Goal: Information Seeking & Learning: Learn about a topic

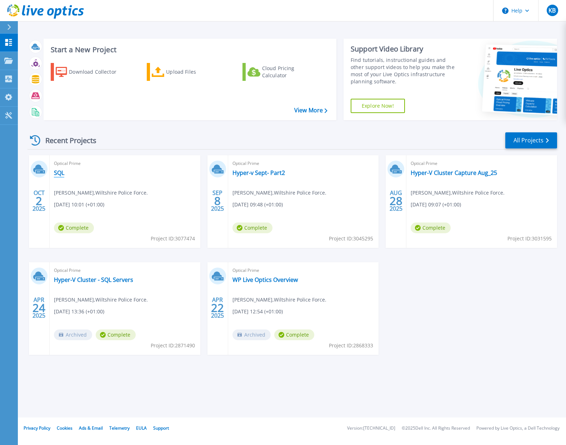
click at [59, 174] on link "SQL" at bounding box center [59, 172] width 10 height 7
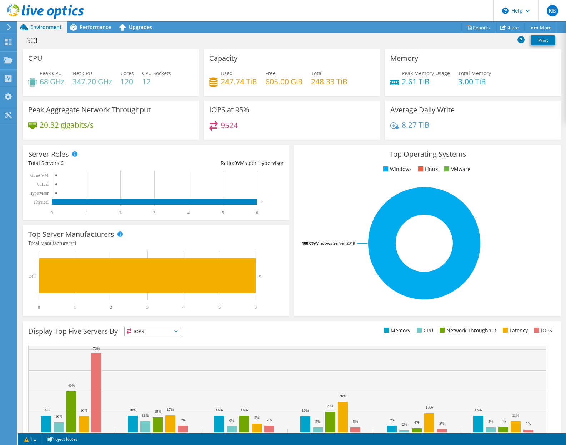
click at [178, 328] on span "IOPS" at bounding box center [153, 331] width 56 height 9
click at [160, 349] on li "Memory" at bounding box center [153, 350] width 56 height 10
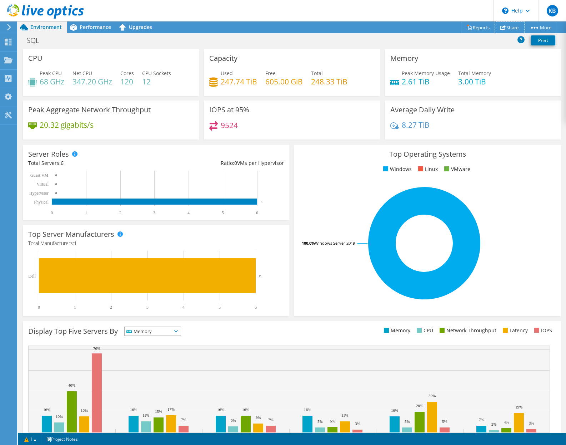
click at [507, 26] on link "Share" at bounding box center [509, 27] width 29 height 11
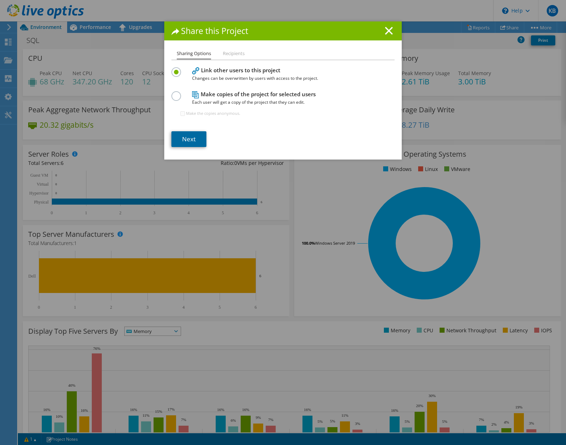
click at [186, 140] on link "Next" at bounding box center [189, 139] width 35 height 16
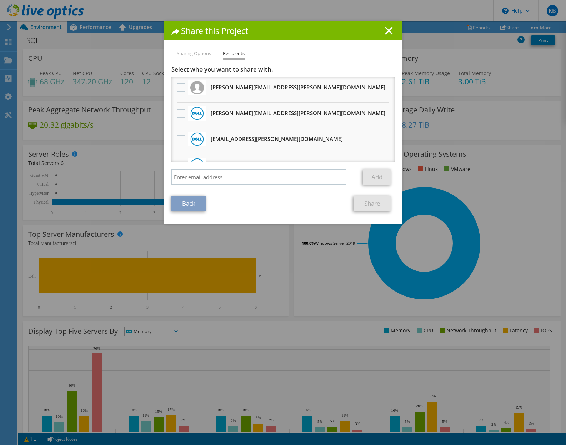
click at [195, 53] on li "Sharing Options" at bounding box center [194, 53] width 34 height 9
drag, startPoint x: 182, startPoint y: 57, endPoint x: 185, endPoint y: 54, distance: 4.5
click at [183, 55] on li "Sharing Options" at bounding box center [194, 53] width 34 height 9
click at [193, 210] on link "Back" at bounding box center [189, 203] width 35 height 16
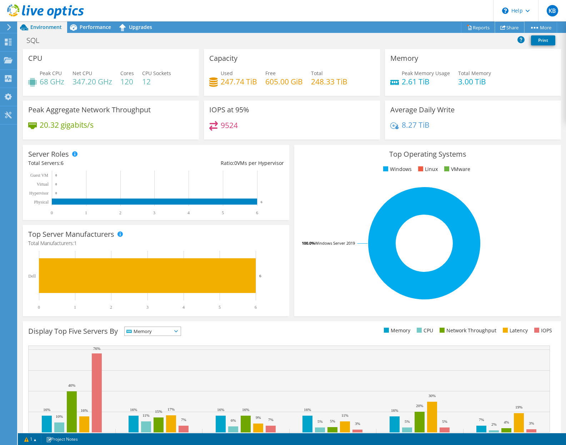
click at [507, 28] on link "Share" at bounding box center [509, 27] width 29 height 11
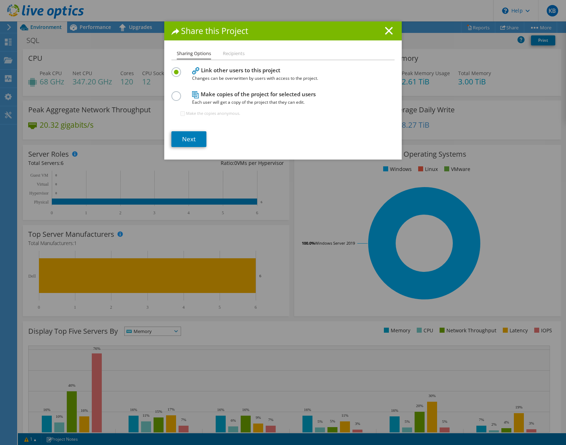
click at [216, 96] on h4 "Make copies of the project for selected users Each user will get a copy of the …" at bounding box center [281, 98] width 179 height 16
click at [173, 93] on label at bounding box center [178, 92] width 13 height 2
click at [0, 0] on input "radio" at bounding box center [0, 0] width 0 height 0
click at [182, 113] on input "Make the copies anonymous." at bounding box center [182, 113] width 5 height 5
checkbox input "true"
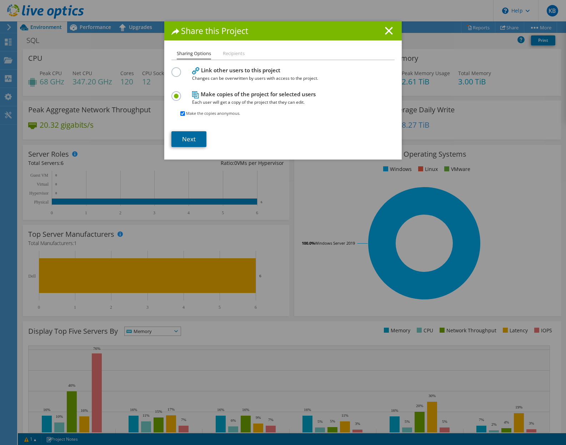
click at [187, 139] on link "Next" at bounding box center [189, 139] width 35 height 16
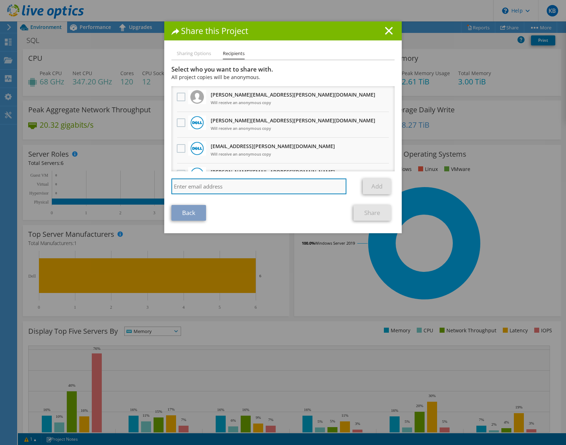
click at [218, 189] on input "search" at bounding box center [259, 186] width 175 height 16
type input "steve.merceica@wiltshire.police.uk"
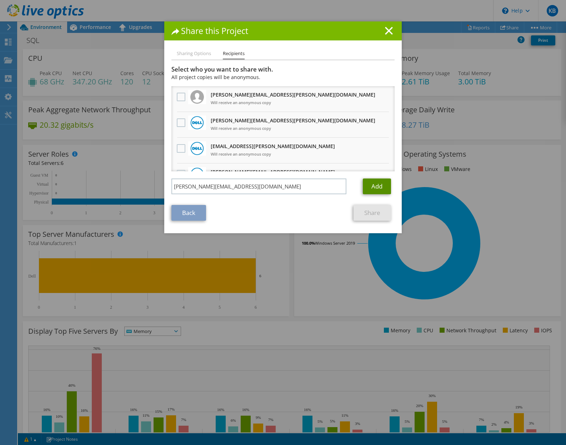
click at [372, 188] on link "Add" at bounding box center [377, 186] width 28 height 16
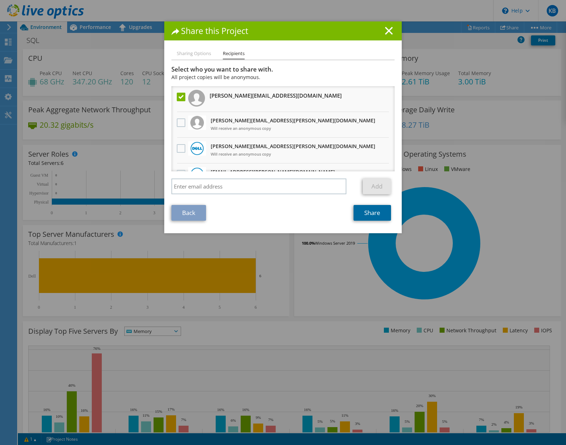
click at [365, 211] on link "Share" at bounding box center [373, 213] width 38 height 16
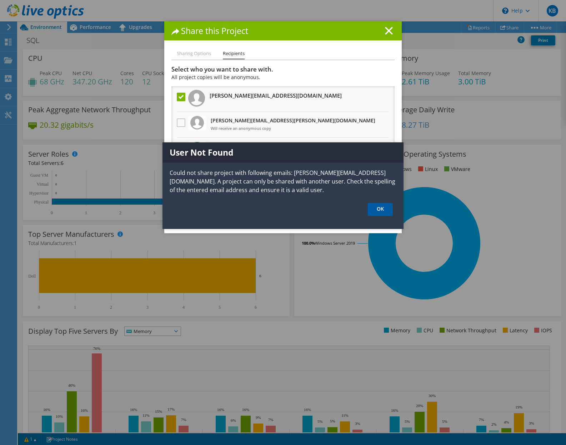
click at [382, 207] on link "OK" at bounding box center [380, 209] width 25 height 13
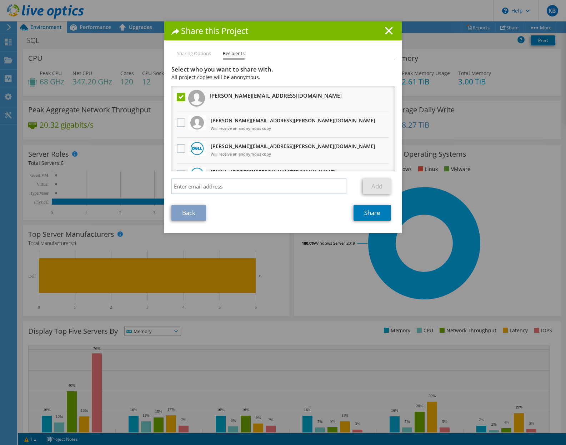
click at [180, 98] on label at bounding box center [182, 97] width 10 height 9
click at [0, 0] on input "checkbox" at bounding box center [0, 0] width 0 height 0
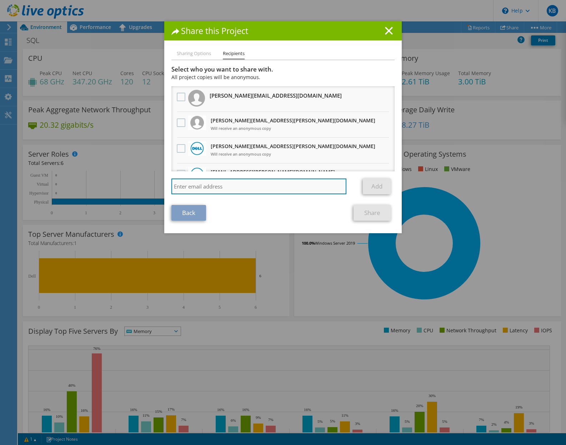
click at [208, 192] on input "search" at bounding box center [259, 186] width 175 height 16
type input "steve.merceica@wiltshire.police.uk"
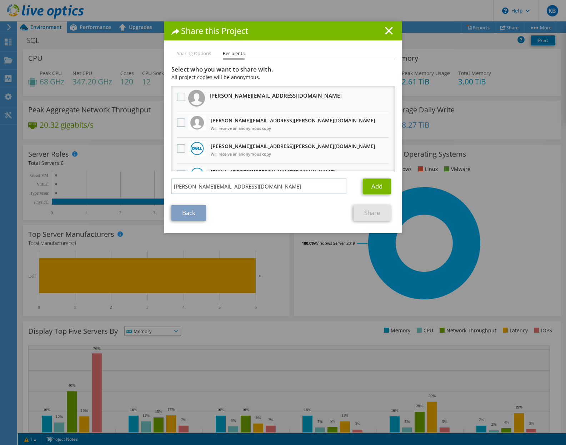
click at [193, 54] on li "Sharing Options" at bounding box center [194, 53] width 34 height 9
click at [369, 188] on link "Add" at bounding box center [377, 186] width 28 height 16
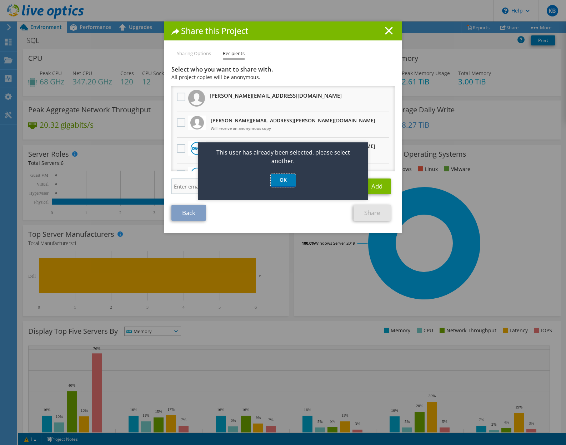
click at [283, 181] on link "OK" at bounding box center [283, 180] width 25 height 13
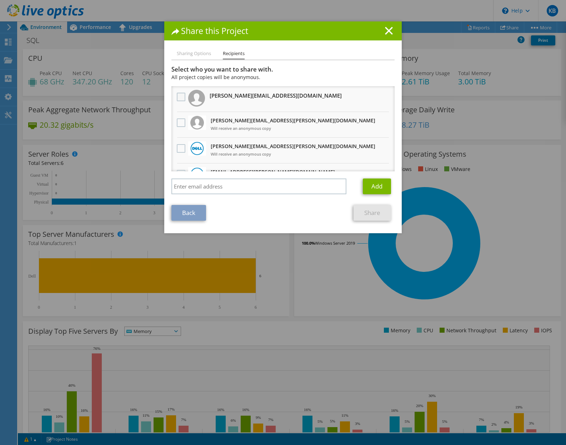
click at [179, 98] on label at bounding box center [182, 97] width 10 height 9
click at [0, 0] on input "checkbox" at bounding box center [0, 0] width 0 height 0
click at [386, 31] on line at bounding box center [389, 30] width 7 height 7
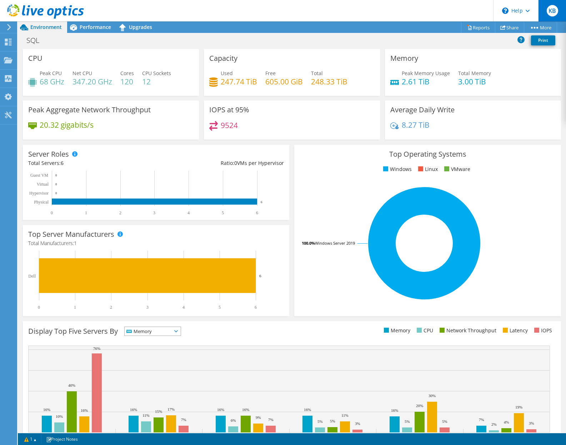
click at [551, 13] on span "KB" at bounding box center [552, 10] width 11 height 11
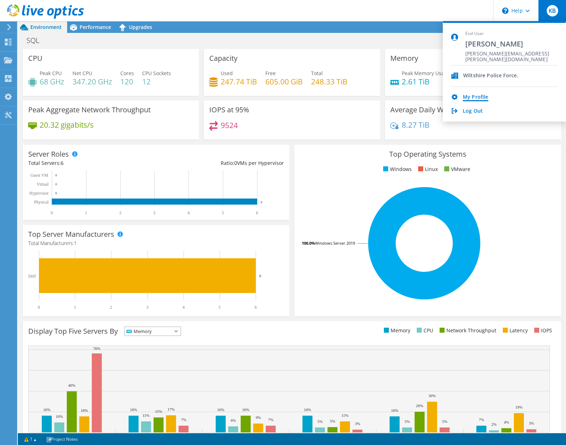
click at [478, 99] on link "My Profile" at bounding box center [475, 97] width 25 height 7
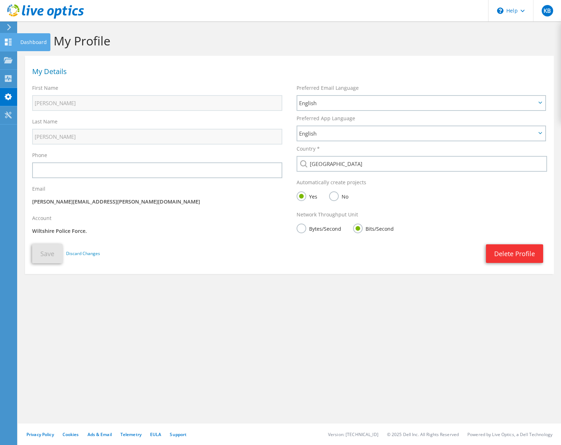
click at [8, 39] on icon at bounding box center [8, 42] width 9 height 7
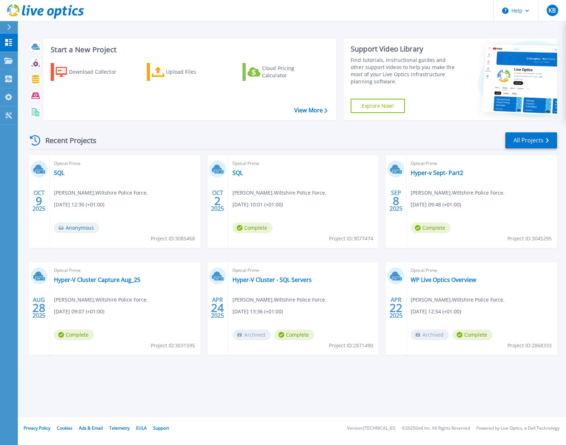
click at [72, 228] on span "Anonymous" at bounding box center [76, 227] width 45 height 11
click at [69, 232] on div "Anonymous" at bounding box center [78, 229] width 49 height 14
click at [69, 230] on span "Anonymous" at bounding box center [76, 227] width 45 height 11
click at [57, 172] on link "SQL" at bounding box center [59, 172] width 10 height 7
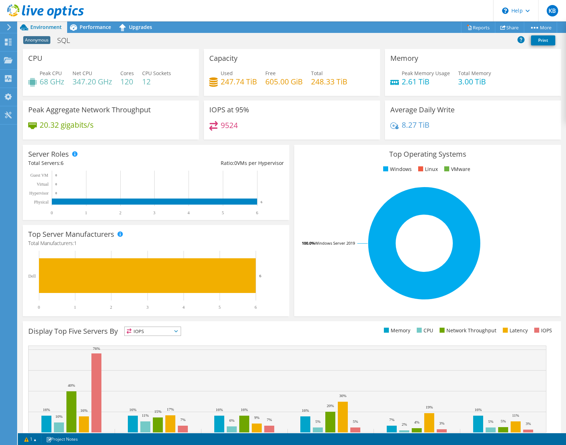
click at [39, 38] on span "Anonymous" at bounding box center [36, 40] width 27 height 8
click at [79, 27] on icon at bounding box center [73, 27] width 13 height 13
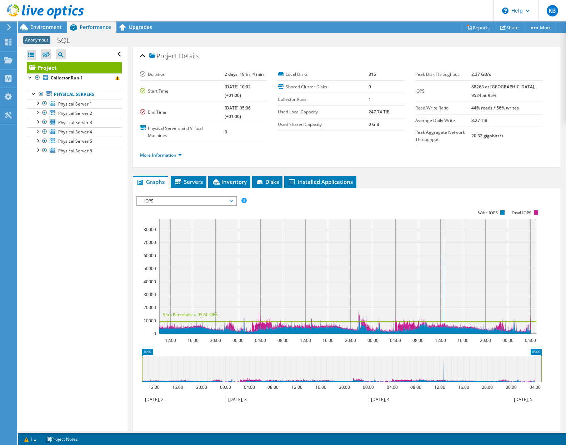
click at [41, 41] on span "Anonymous" at bounding box center [36, 40] width 27 height 8
click at [40, 27] on span "Environment" at bounding box center [45, 27] width 31 height 7
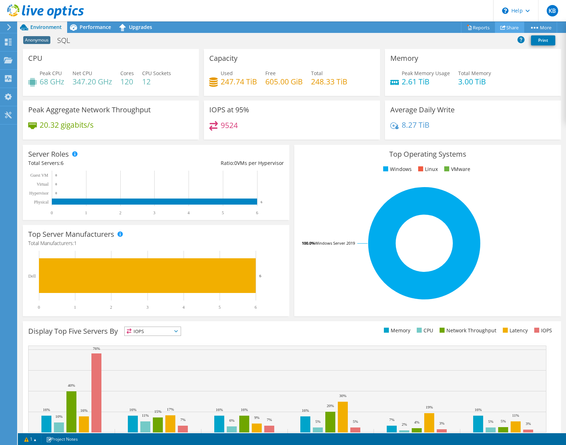
click at [501, 28] on icon at bounding box center [503, 27] width 5 height 5
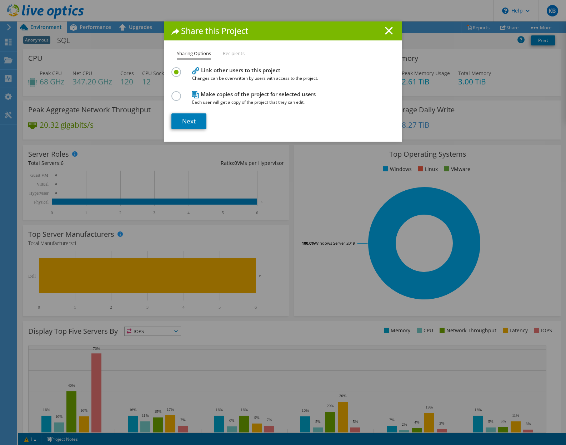
click at [173, 93] on label at bounding box center [178, 92] width 13 height 2
click at [0, 0] on input "radio" at bounding box center [0, 0] width 0 height 0
click at [195, 124] on link "Next" at bounding box center [189, 121] width 35 height 16
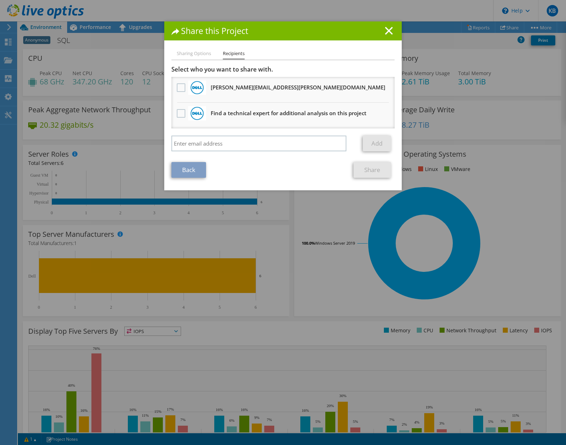
click at [202, 53] on li "Sharing Options" at bounding box center [194, 53] width 34 height 9
click at [193, 56] on li "Sharing Options" at bounding box center [194, 53] width 34 height 9
click at [191, 171] on link "Back" at bounding box center [189, 170] width 35 height 16
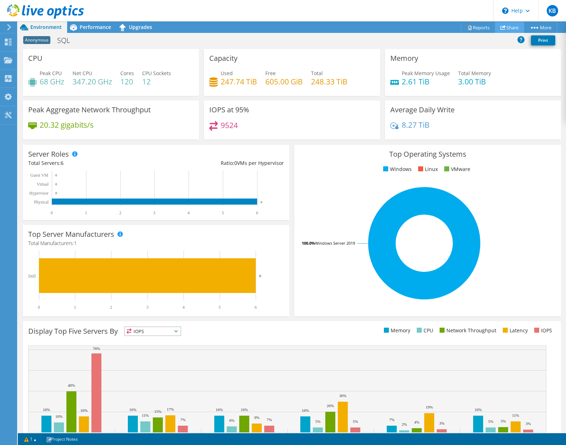
click at [513, 25] on link "Share" at bounding box center [509, 27] width 29 height 11
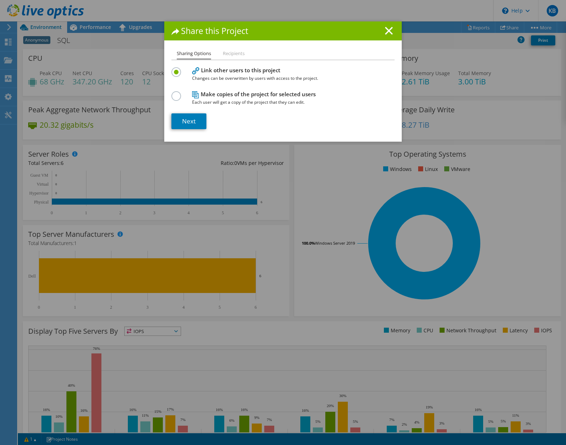
click at [172, 93] on label at bounding box center [178, 92] width 13 height 2
click at [0, 0] on input "radio" at bounding box center [0, 0] width 0 height 0
click at [187, 120] on link "Next" at bounding box center [189, 121] width 35 height 16
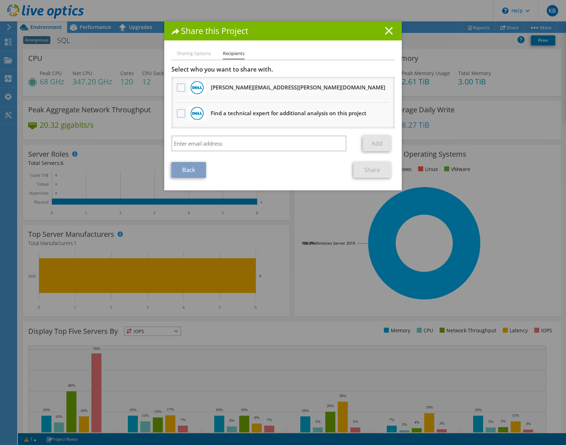
click at [385, 30] on icon at bounding box center [389, 31] width 8 height 8
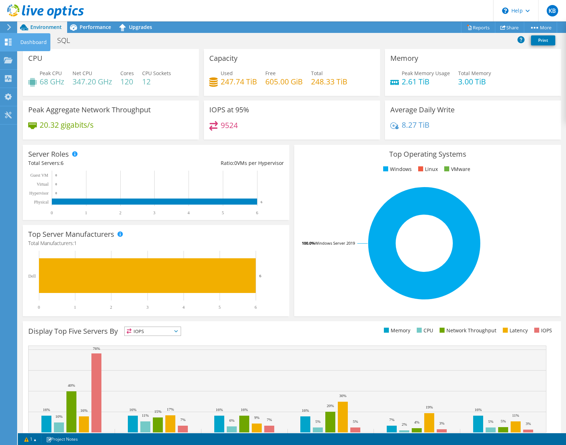
click at [9, 40] on icon at bounding box center [8, 42] width 9 height 7
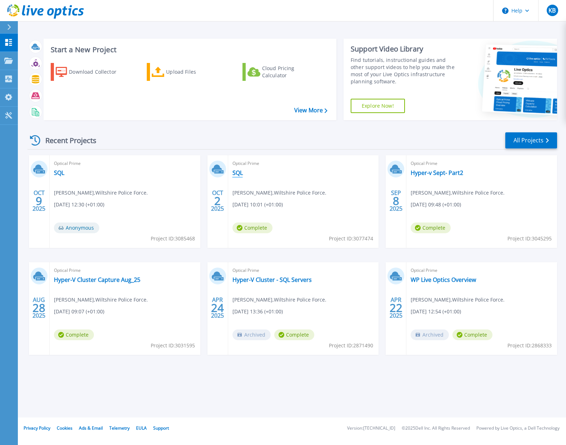
click at [236, 173] on link "SQL" at bounding box center [238, 172] width 10 height 7
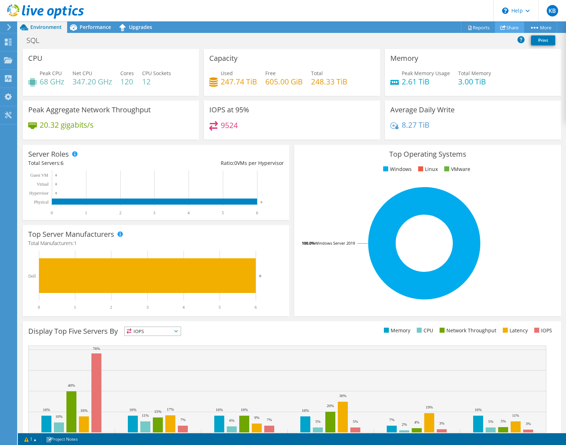
click at [508, 29] on link "Share" at bounding box center [509, 27] width 29 height 11
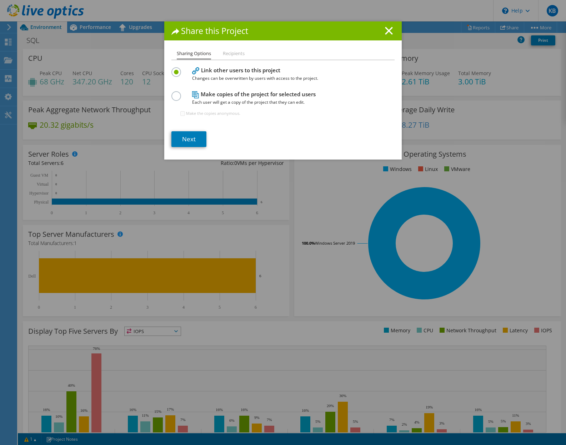
click at [172, 93] on label at bounding box center [178, 92] width 13 height 2
click at [0, 0] on input "radio" at bounding box center [0, 0] width 0 height 0
click at [174, 69] on label at bounding box center [178, 68] width 13 height 2
click at [0, 0] on input "radio" at bounding box center [0, 0] width 0 height 0
click at [212, 98] on span "Each user will get a copy of the project that they can edit." at bounding box center [281, 102] width 179 height 8
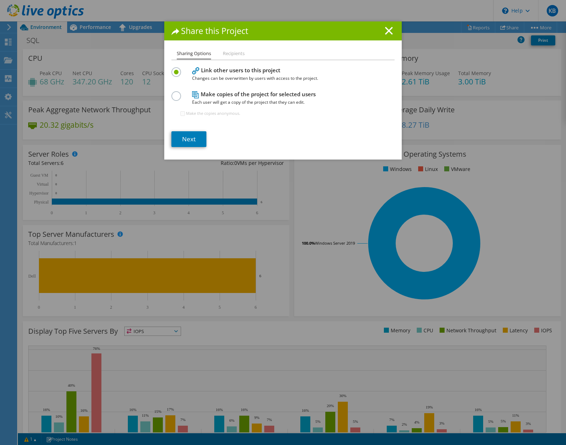
click at [172, 93] on label at bounding box center [178, 92] width 13 height 2
click at [0, 0] on input "radio" at bounding box center [0, 0] width 0 height 0
click at [190, 137] on link "Next" at bounding box center [189, 139] width 35 height 16
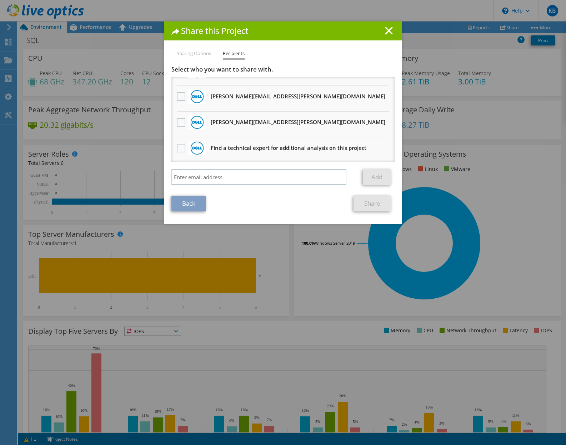
scroll to position [327, 0]
click at [387, 30] on line at bounding box center [389, 30] width 7 height 7
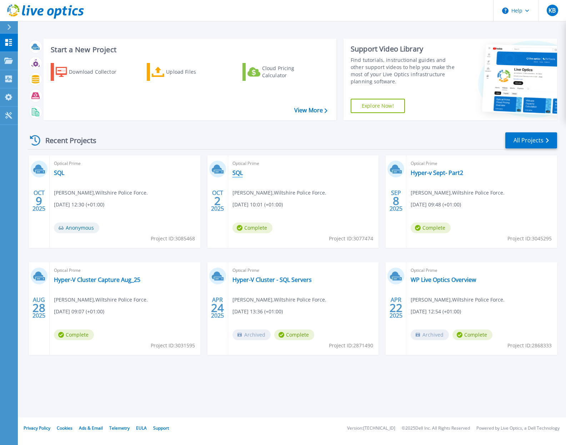
click at [239, 174] on link "SQL" at bounding box center [238, 172] width 10 height 7
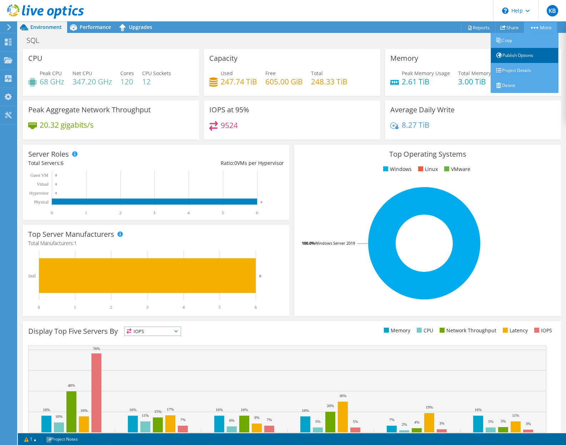
click at [514, 57] on link "Publish Options" at bounding box center [525, 55] width 68 height 15
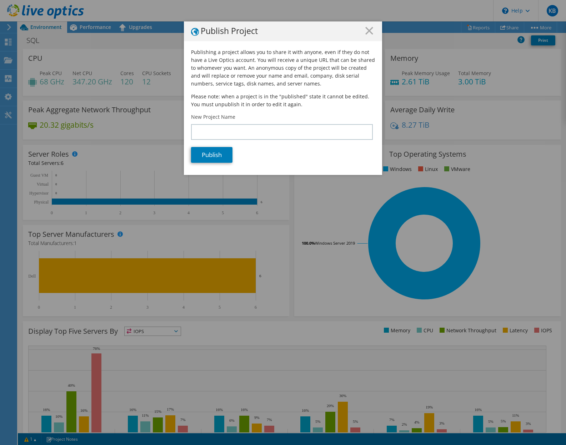
click at [366, 29] on icon at bounding box center [370, 31] width 8 height 8
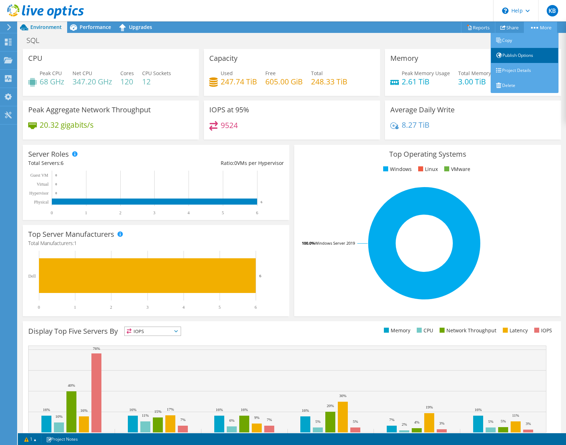
click at [521, 56] on link "Publish Options" at bounding box center [525, 55] width 68 height 15
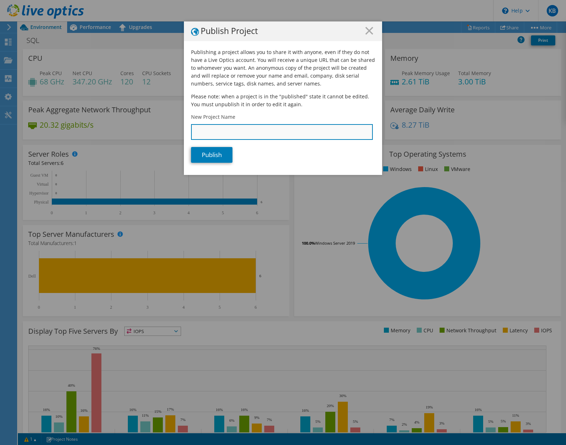
click at [224, 130] on input "New Project Name" at bounding box center [282, 132] width 182 height 16
type input "WPSQL"
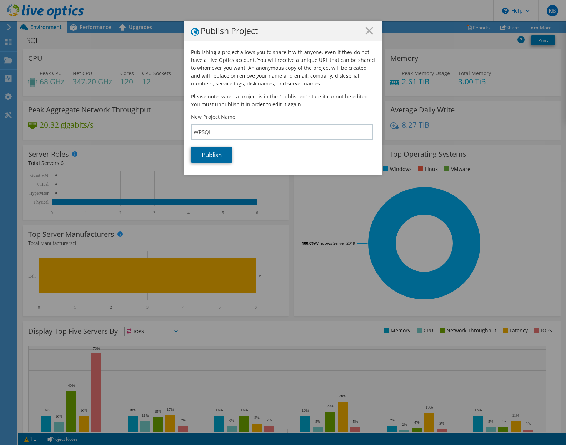
click at [204, 155] on link "Publish" at bounding box center [211, 155] width 41 height 16
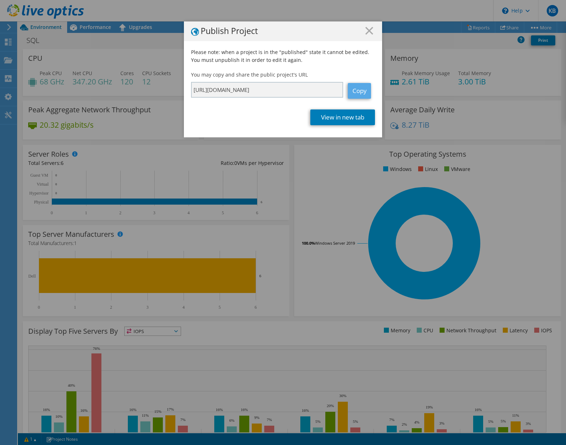
click at [361, 88] on link "Copy" at bounding box center [359, 91] width 23 height 16
click at [368, 30] on line at bounding box center [369, 30] width 7 height 7
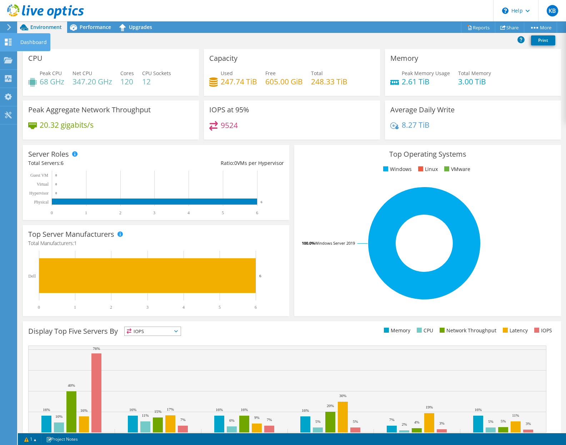
click at [10, 44] on icon at bounding box center [8, 42] width 9 height 7
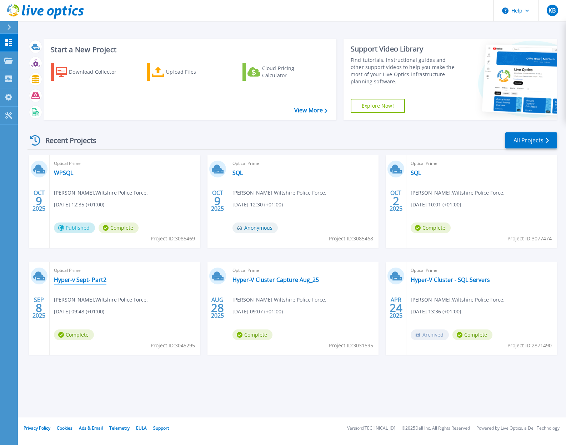
click at [68, 279] on link "Hyper-v Sept- Part2" at bounding box center [80, 279] width 53 height 7
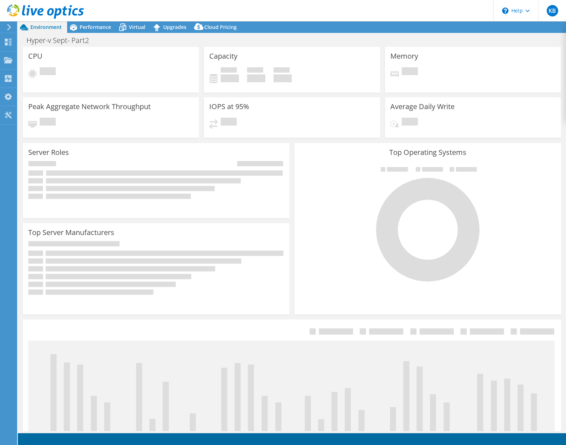
select select "USD"
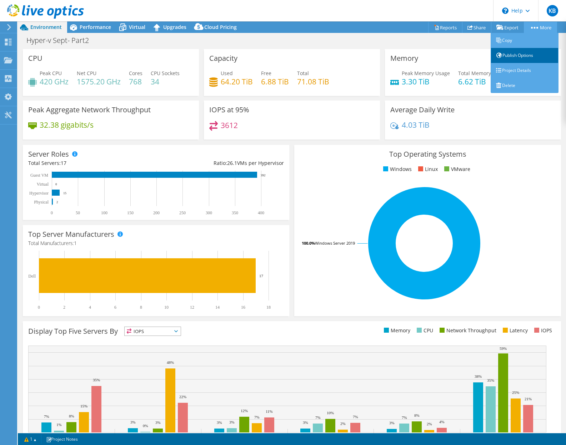
click at [517, 56] on link "Publish Options" at bounding box center [525, 55] width 68 height 15
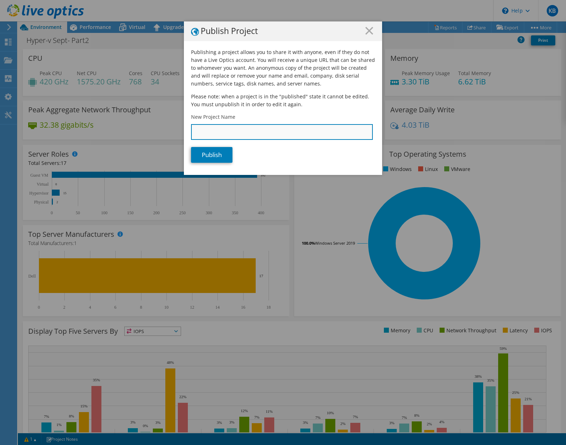
click at [213, 129] on input "New Project Name" at bounding box center [282, 132] width 182 height 16
type input "WPHyper-V"
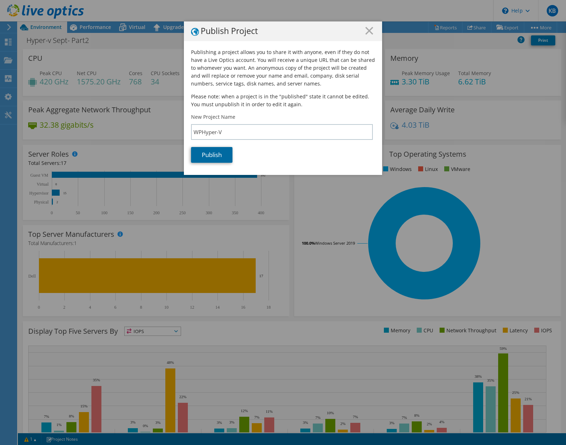
click at [195, 156] on link "Publish" at bounding box center [211, 155] width 41 height 16
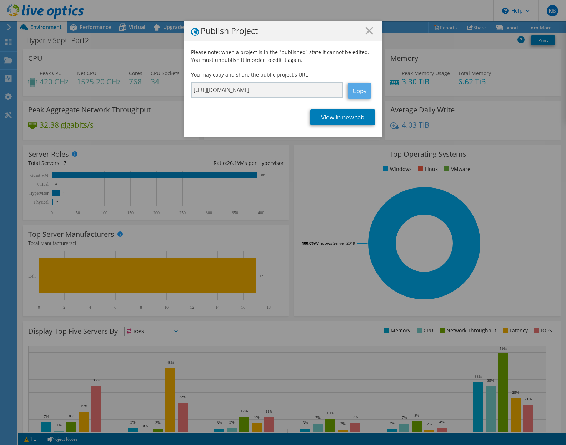
click at [354, 91] on link "Copy" at bounding box center [359, 91] width 23 height 16
drag, startPoint x: 368, startPoint y: 31, endPoint x: 359, endPoint y: 37, distance: 11.0
click at [368, 31] on icon at bounding box center [370, 31] width 8 height 8
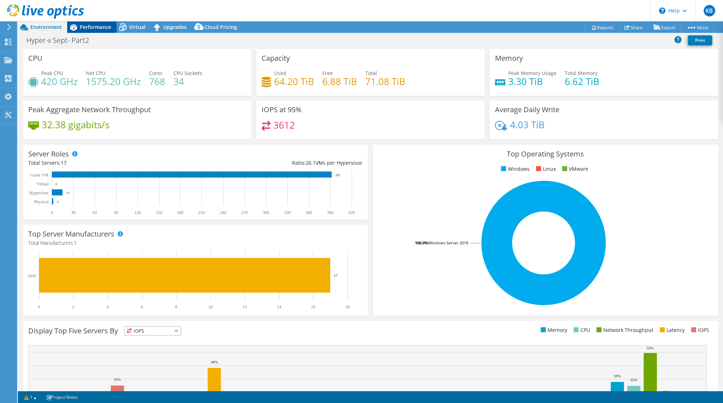
click at [95, 26] on span "Performance" at bounding box center [95, 27] width 31 height 7
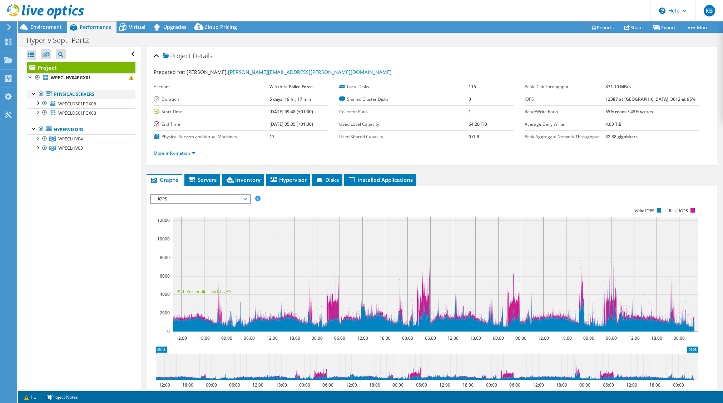
click at [41, 92] on div at bounding box center [41, 94] width 7 height 9
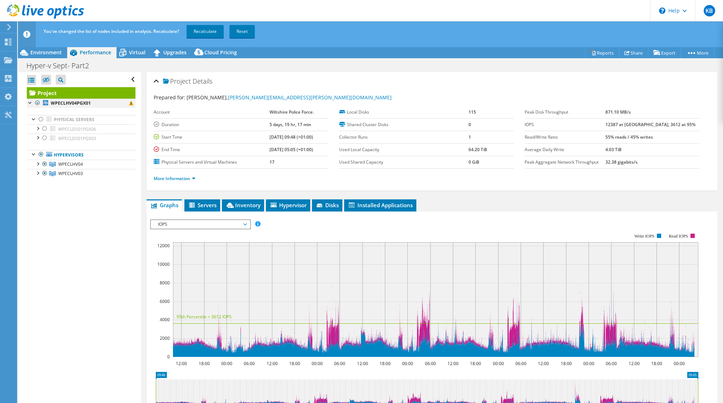
click at [38, 103] on div at bounding box center [37, 103] width 7 height 9
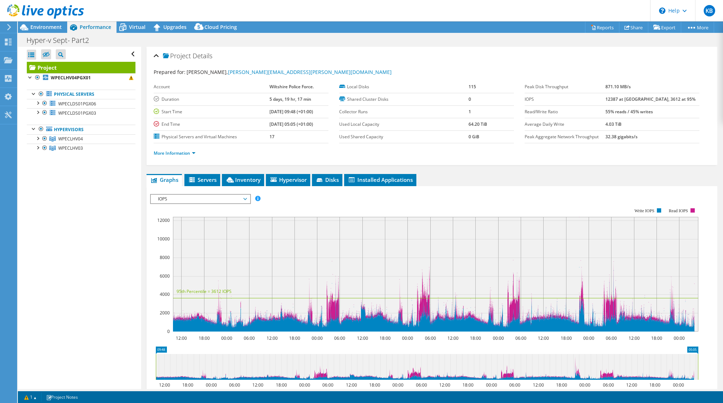
drag, startPoint x: 37, startPoint y: 76, endPoint x: 37, endPoint y: 85, distance: 9.3
click at [37, 76] on div at bounding box center [37, 77] width 7 height 9
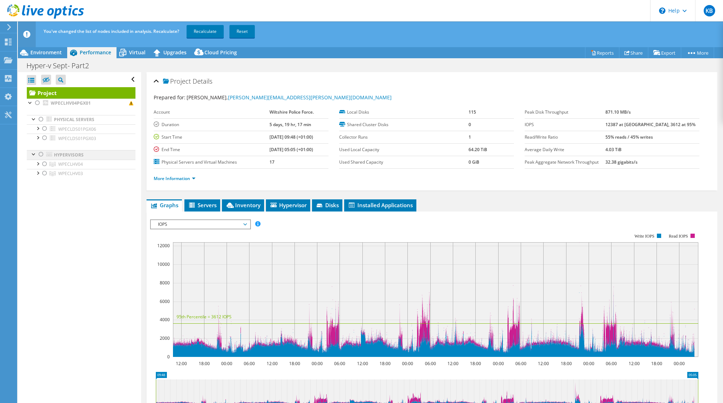
click at [41, 155] on div at bounding box center [41, 154] width 7 height 9
click at [40, 165] on div at bounding box center [37, 163] width 7 height 7
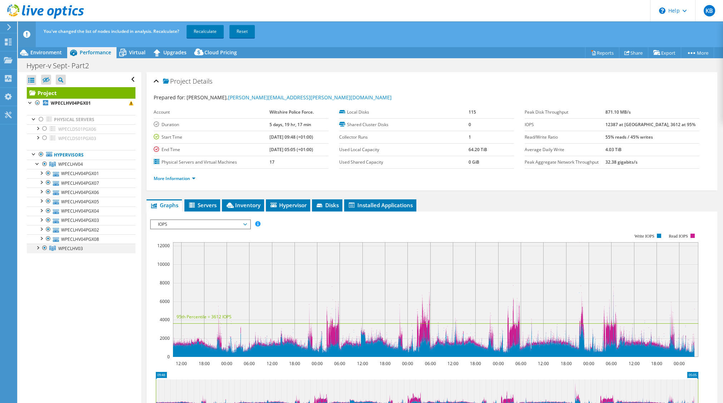
click at [37, 250] on div at bounding box center [37, 247] width 7 height 7
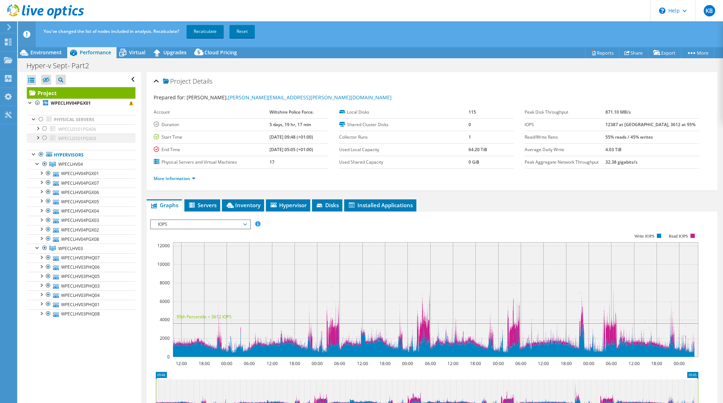
click at [38, 137] on div at bounding box center [37, 137] width 7 height 7
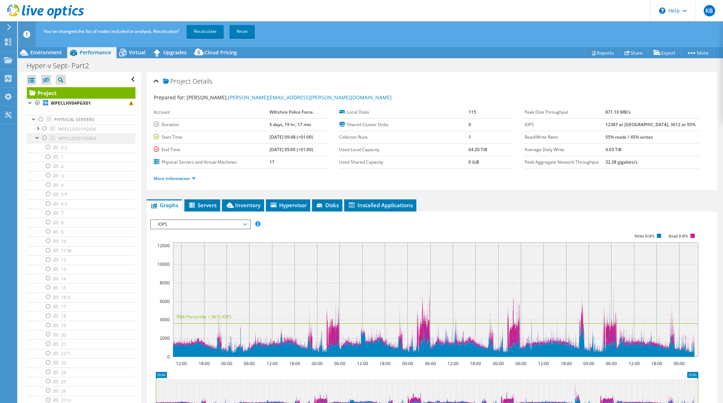
click at [38, 138] on div at bounding box center [37, 137] width 7 height 7
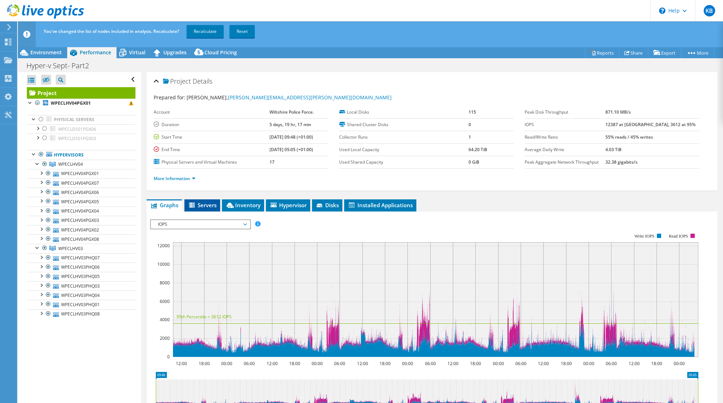
click at [203, 205] on span "Servers" at bounding box center [202, 205] width 29 height 7
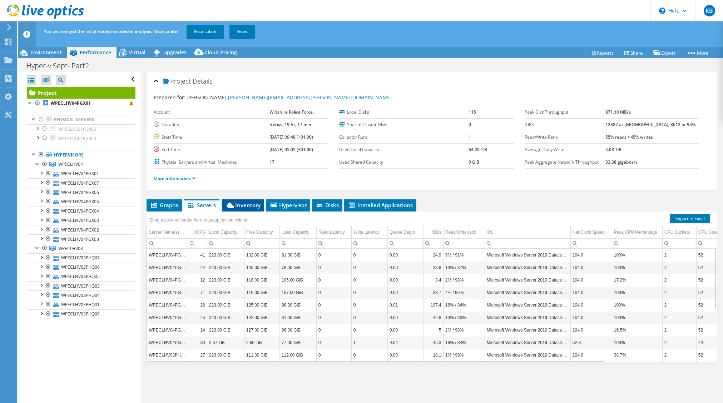
click at [244, 204] on span "Inventory" at bounding box center [242, 205] width 35 height 7
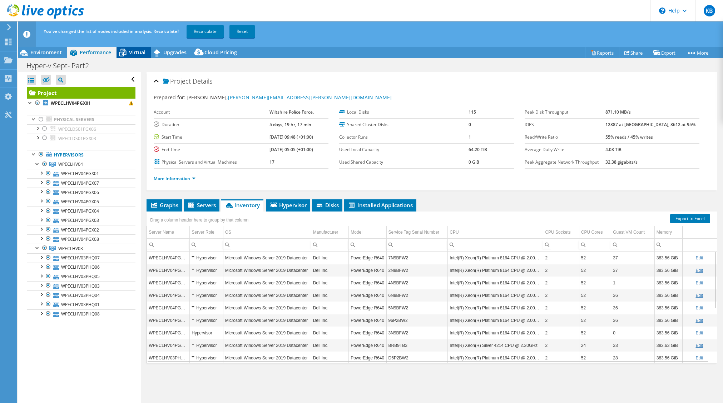
click at [124, 50] on icon at bounding box center [122, 52] width 13 height 13
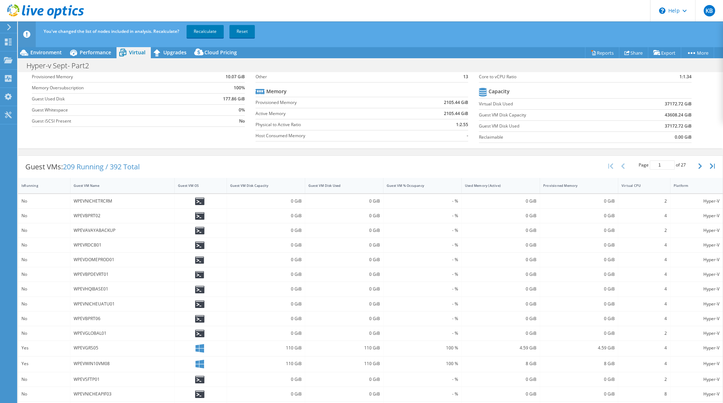
scroll to position [63, 0]
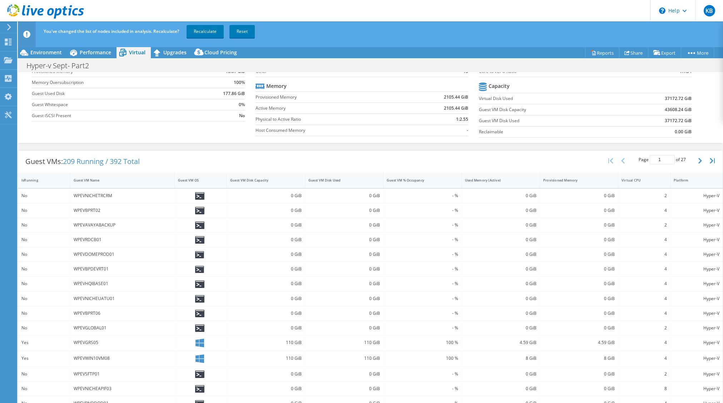
drag, startPoint x: 35, startPoint y: 178, endPoint x: 31, endPoint y: 184, distance: 7.1
click at [31, 184] on div "IsRunning" at bounding box center [39, 180] width 43 height 11
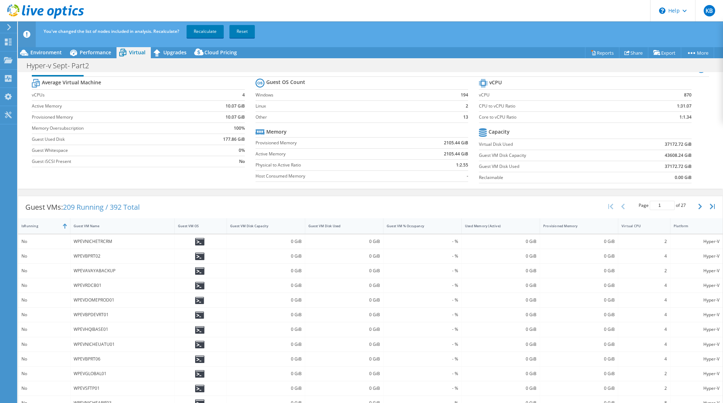
scroll to position [0, 0]
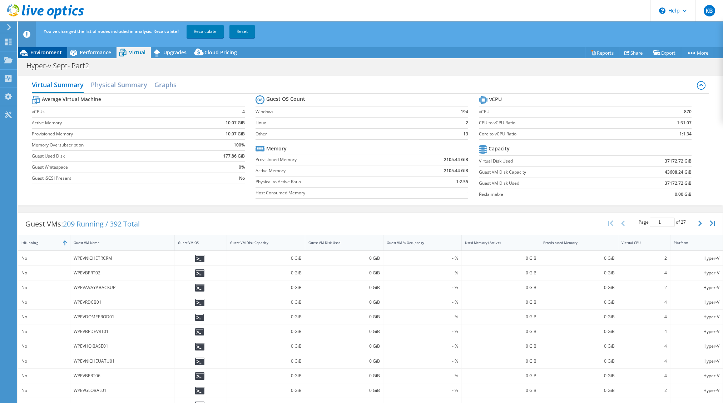
click at [49, 53] on span "Environment" at bounding box center [45, 52] width 31 height 7
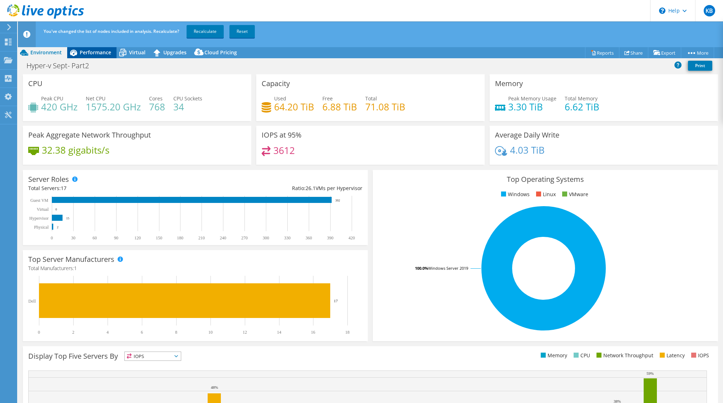
click at [84, 54] on span "Performance" at bounding box center [95, 52] width 31 height 7
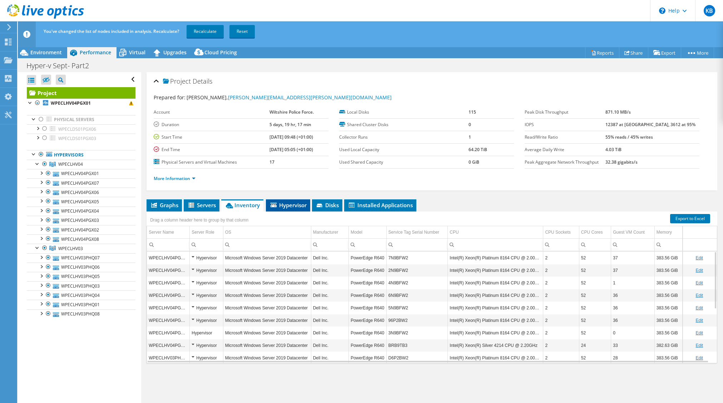
click at [290, 204] on span "Hypervisor" at bounding box center [287, 205] width 37 height 7
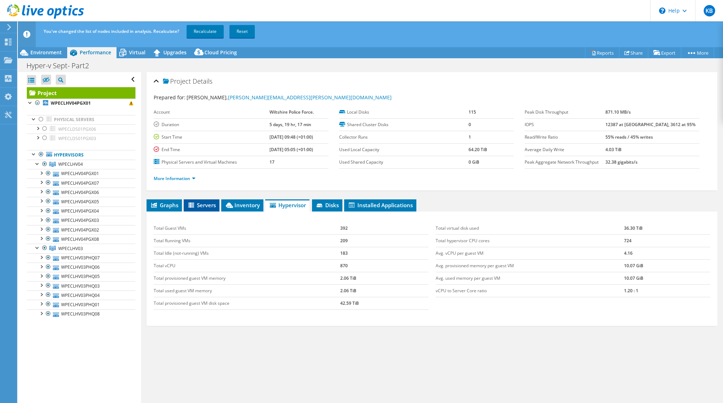
click at [206, 204] on span "Servers" at bounding box center [201, 205] width 29 height 7
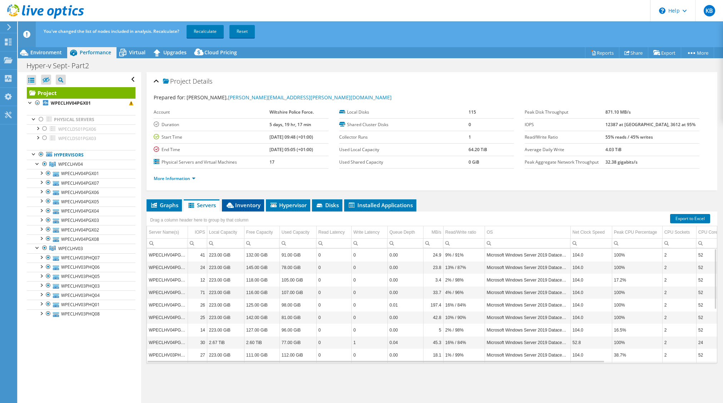
click at [241, 203] on span "Inventory" at bounding box center [242, 205] width 35 height 7
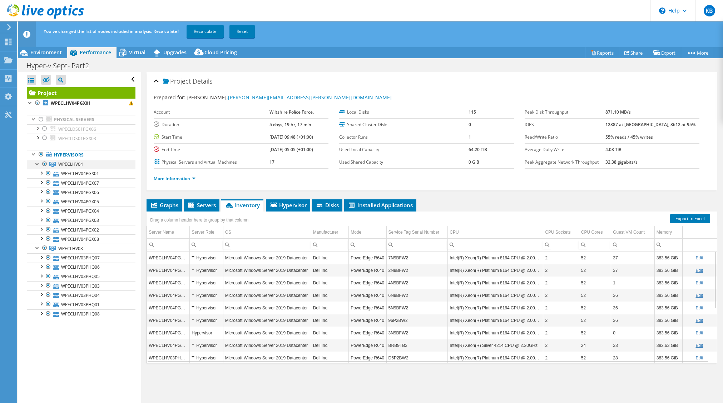
click at [45, 165] on div at bounding box center [44, 164] width 7 height 9
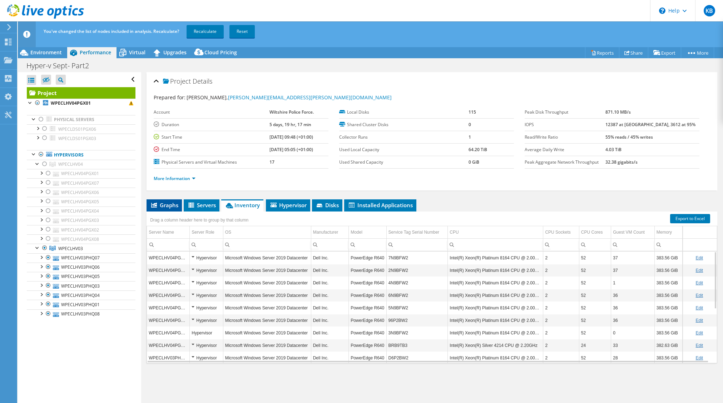
click at [164, 204] on span "Graphs" at bounding box center [164, 205] width 28 height 7
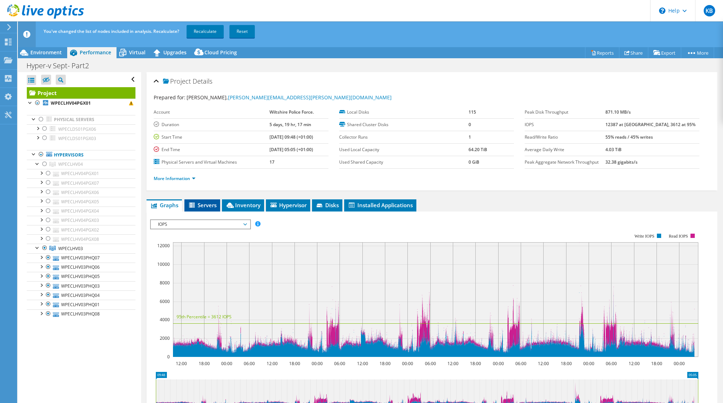
click at [202, 203] on span "Servers" at bounding box center [202, 205] width 29 height 7
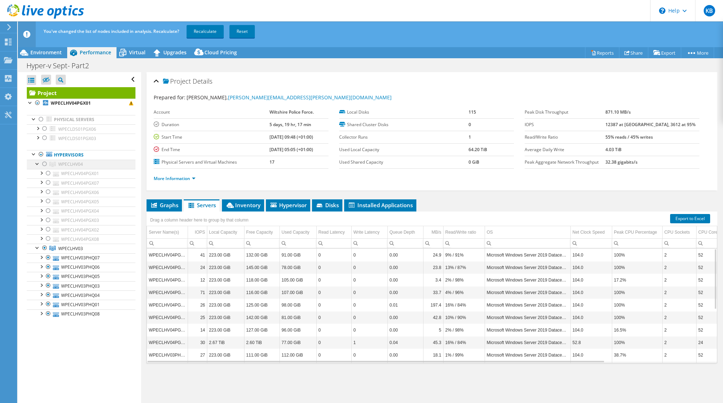
click at [45, 164] on div at bounding box center [44, 164] width 7 height 9
click at [214, 29] on link "Recalculate" at bounding box center [205, 31] width 37 height 13
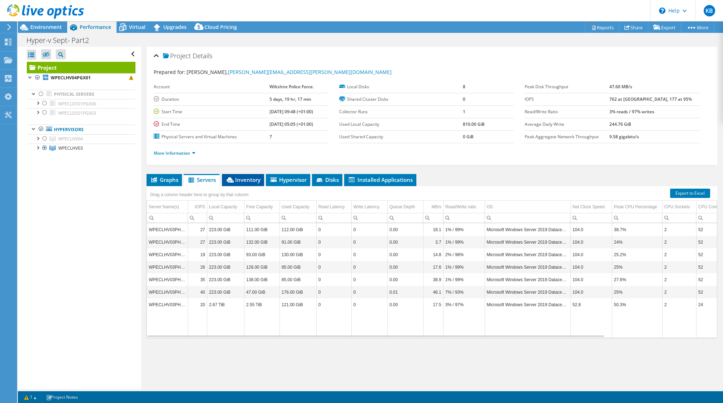
click at [233, 182] on icon at bounding box center [230, 179] width 7 height 5
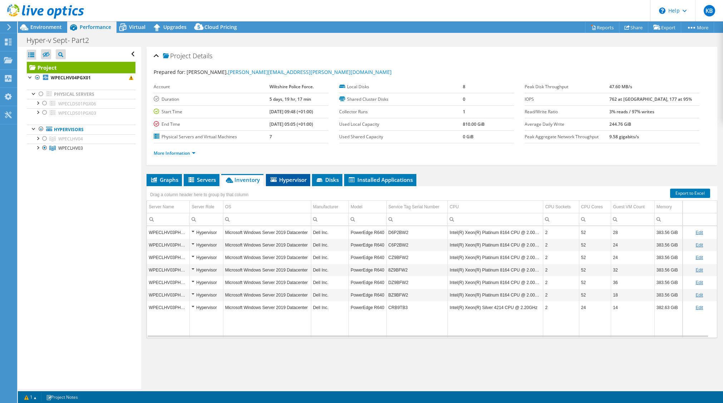
click at [295, 179] on span "Hypervisor" at bounding box center [287, 179] width 37 height 7
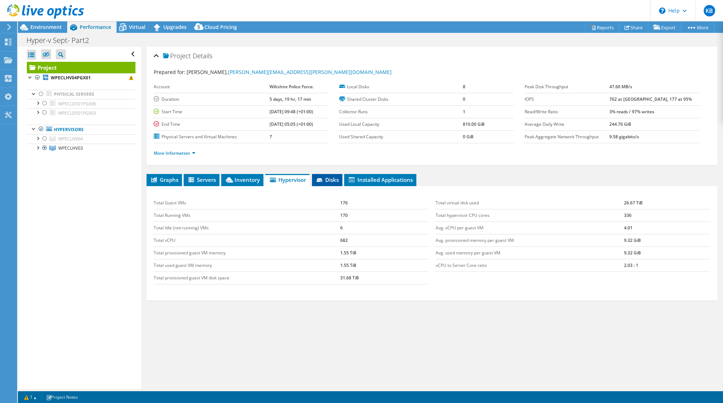
click at [322, 178] on icon at bounding box center [320, 180] width 6 height 4
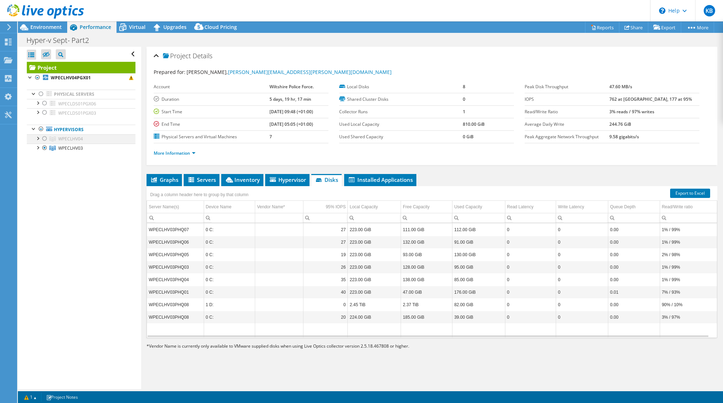
click at [43, 140] on div at bounding box center [44, 138] width 7 height 9
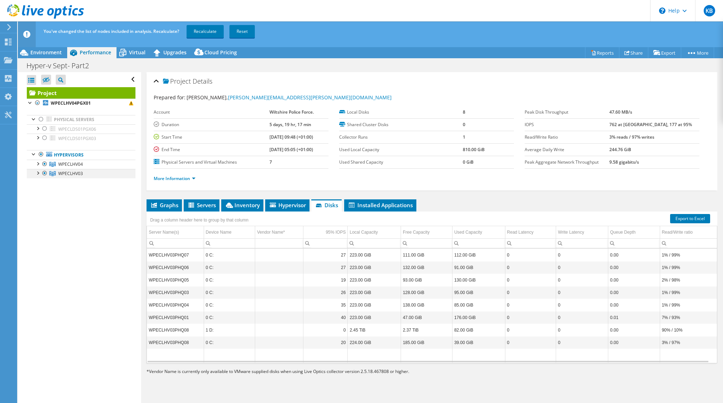
click at [45, 173] on div at bounding box center [44, 173] width 7 height 9
click at [208, 29] on link "Recalculate" at bounding box center [205, 31] width 37 height 13
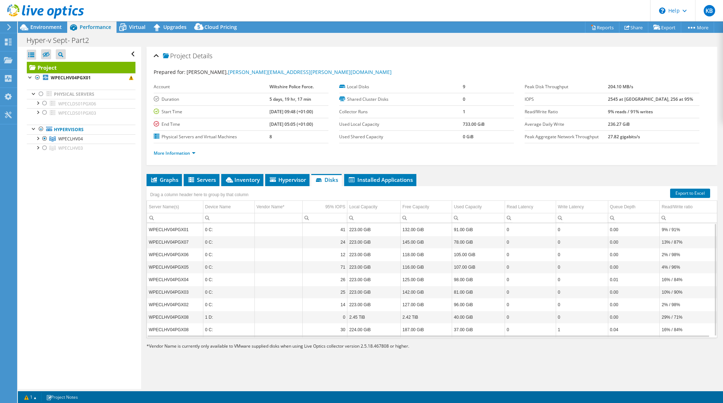
select select "USD"
click at [289, 182] on span "Hypervisor" at bounding box center [287, 179] width 37 height 7
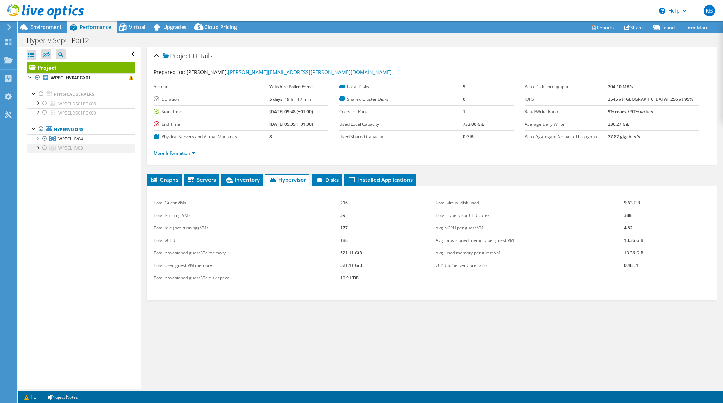
click at [45, 147] on div at bounding box center [44, 148] width 7 height 9
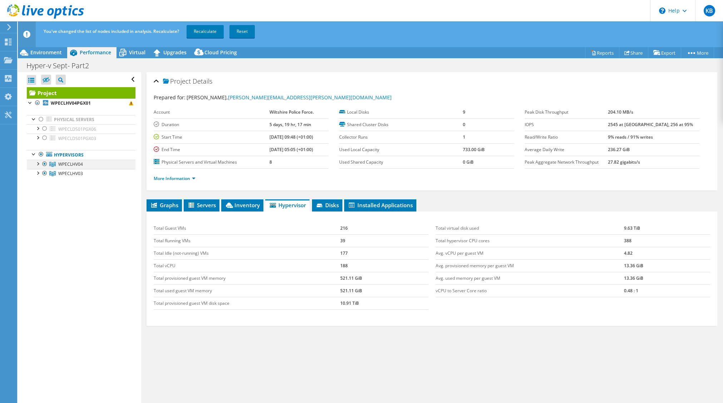
click at [44, 164] on div at bounding box center [44, 164] width 7 height 9
click at [201, 35] on link "Recalculate" at bounding box center [205, 31] width 37 height 13
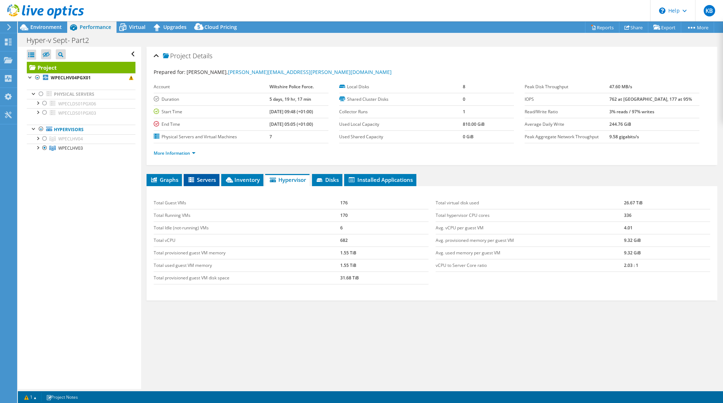
click at [202, 178] on span "Servers" at bounding box center [201, 179] width 29 height 7
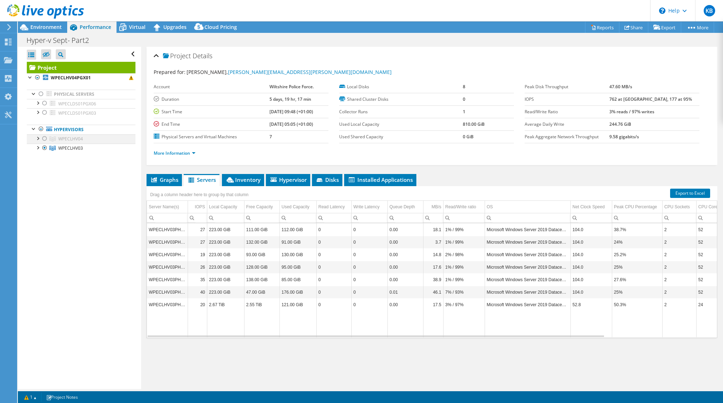
click at [44, 140] on div at bounding box center [44, 138] width 7 height 9
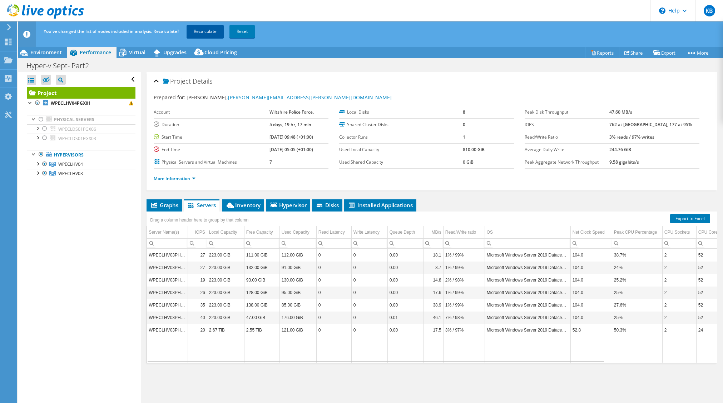
click at [214, 29] on link "Recalculate" at bounding box center [205, 31] width 37 height 13
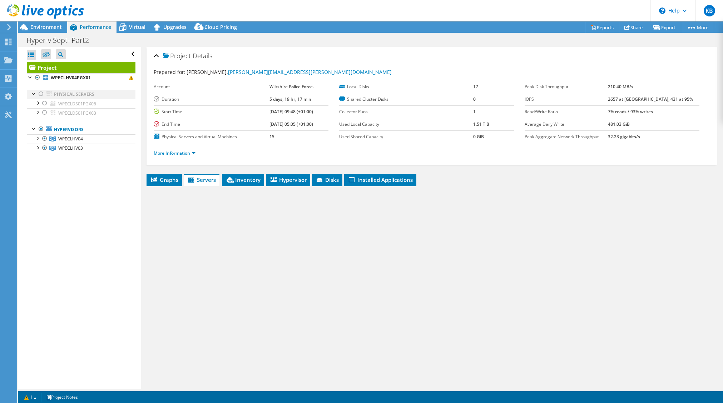
click at [40, 130] on div at bounding box center [41, 129] width 7 height 9
click at [41, 94] on div at bounding box center [41, 94] width 7 height 9
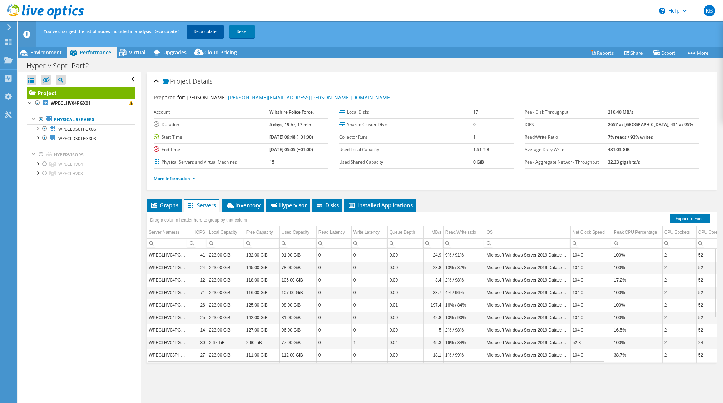
click at [214, 26] on link "Recalculate" at bounding box center [205, 31] width 37 height 13
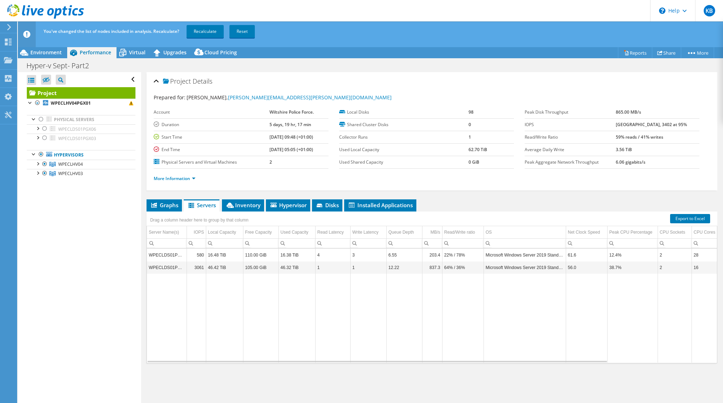
select select "USD"
click at [4, 41] on icon at bounding box center [8, 42] width 9 height 7
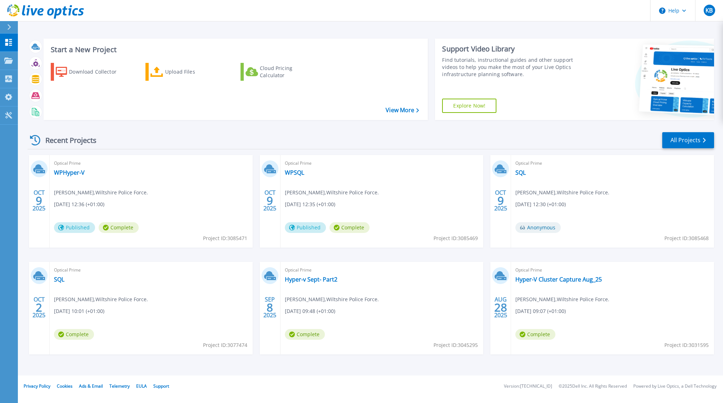
click at [312, 333] on span "Complete" at bounding box center [305, 334] width 40 height 11
click at [302, 284] on div "Optical Prime Hyper-v Sept- Part2 [PERSON_NAME] , Wiltshire Police Force. [DATE…" at bounding box center [382, 308] width 203 height 93
click at [305, 281] on link "Hyper-v Sept- Part2" at bounding box center [311, 279] width 53 height 7
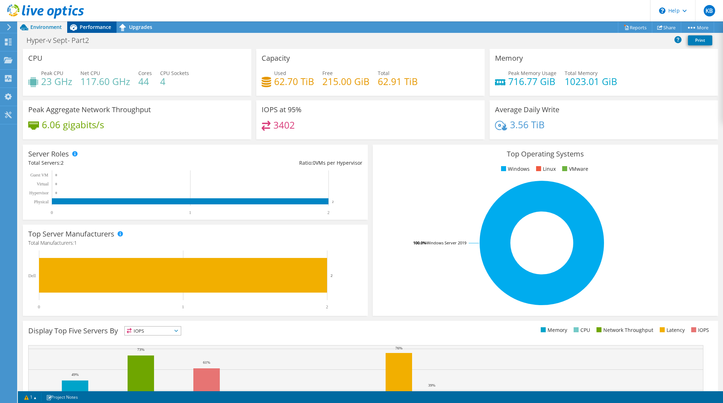
click at [96, 24] on span "Performance" at bounding box center [95, 27] width 31 height 7
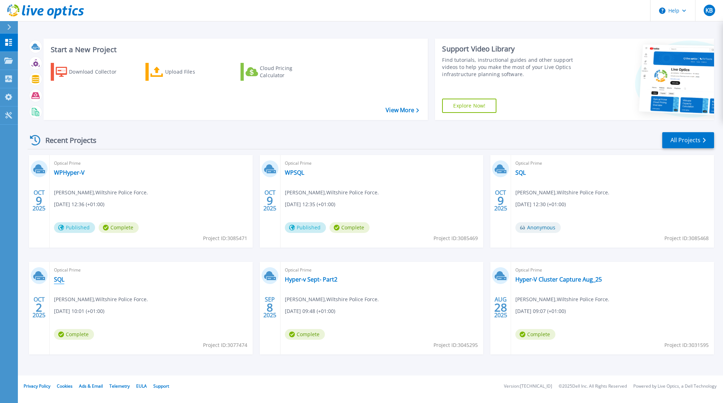
click at [59, 276] on link "SQL" at bounding box center [59, 279] width 10 height 7
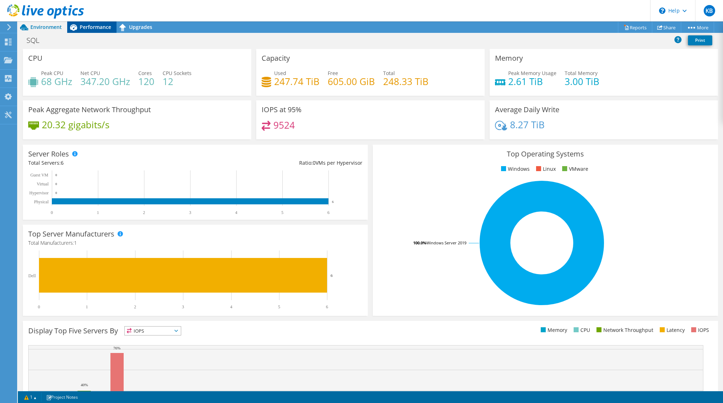
click at [101, 25] on span "Performance" at bounding box center [95, 27] width 31 height 7
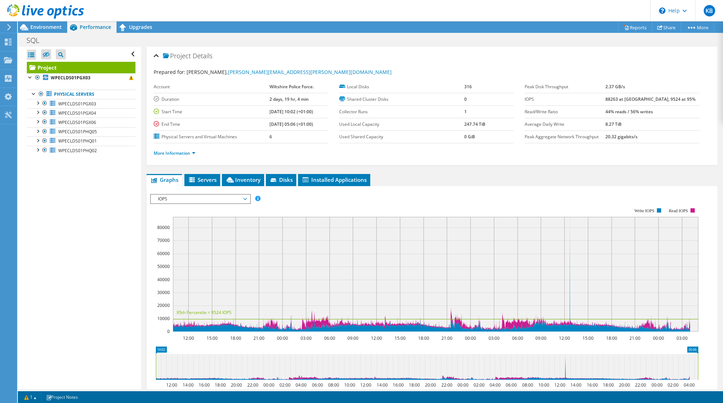
click at [426, 169] on div "Project Details Prepared for: Theresa Freestone, Theresa.Freestone@wiltshire.po…" at bounding box center [431, 267] width 581 height 441
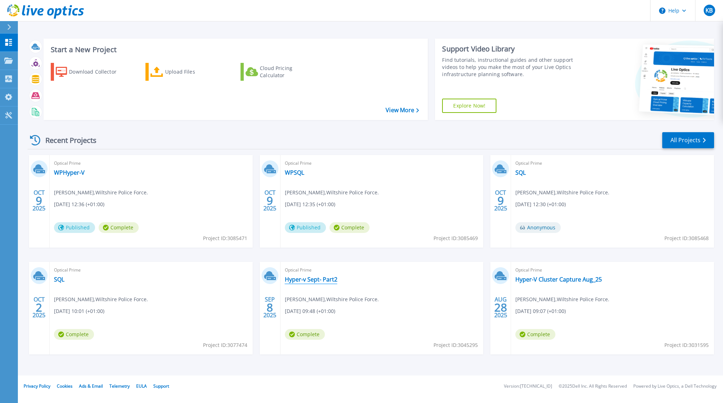
click at [298, 277] on link "Hyper-v Sept- Part2" at bounding box center [311, 279] width 53 height 7
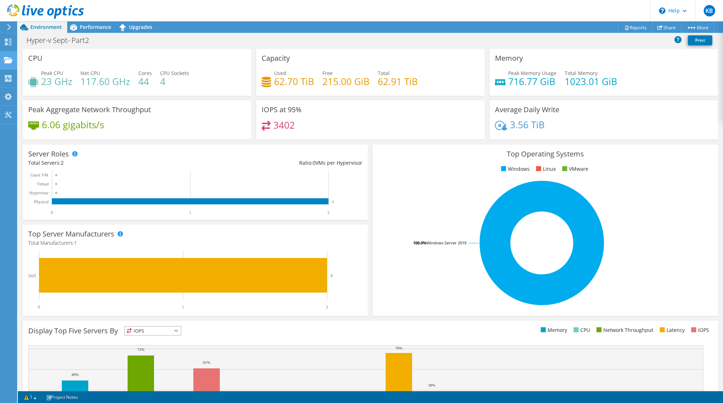
click at [9, 60] on use at bounding box center [8, 60] width 9 height 6
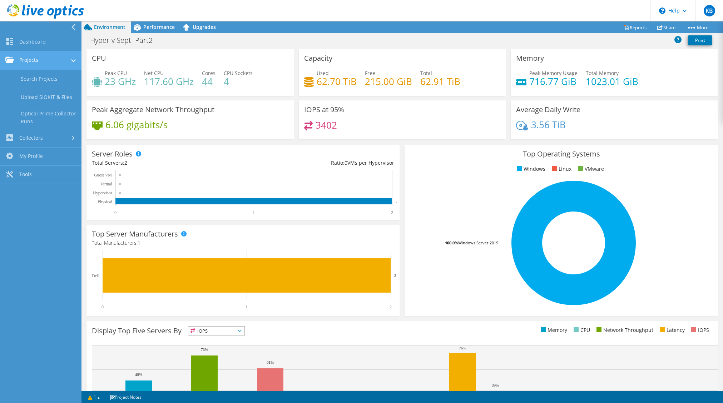
click at [24, 57] on link "Projects" at bounding box center [40, 60] width 81 height 18
click at [247, 118] on div "Peak Aggregate Network Throughput 6.06 gigabits/s" at bounding box center [189, 119] width 207 height 39
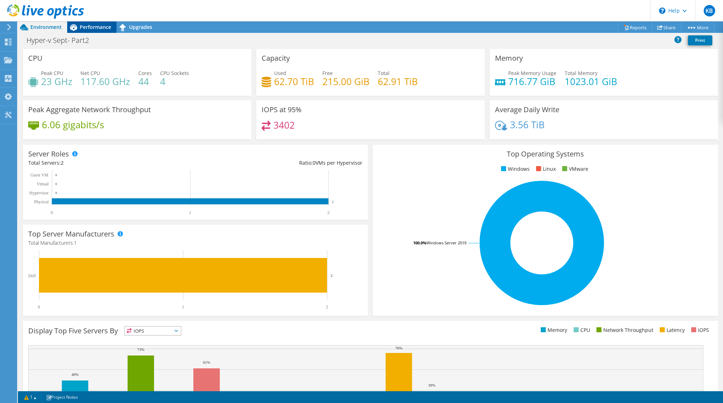
click at [96, 26] on span "Performance" at bounding box center [95, 27] width 31 height 7
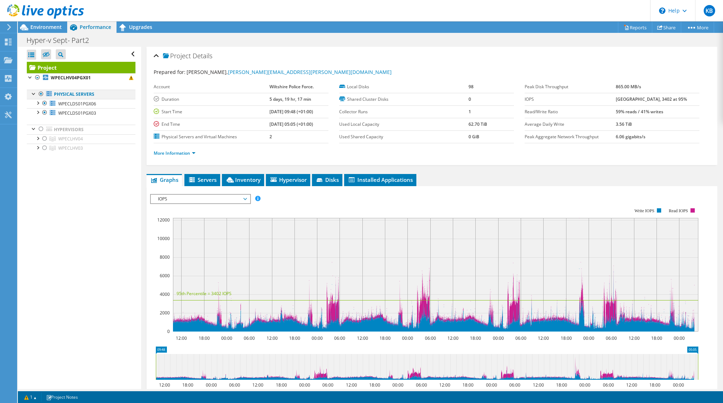
click at [40, 93] on div at bounding box center [41, 94] width 7 height 9
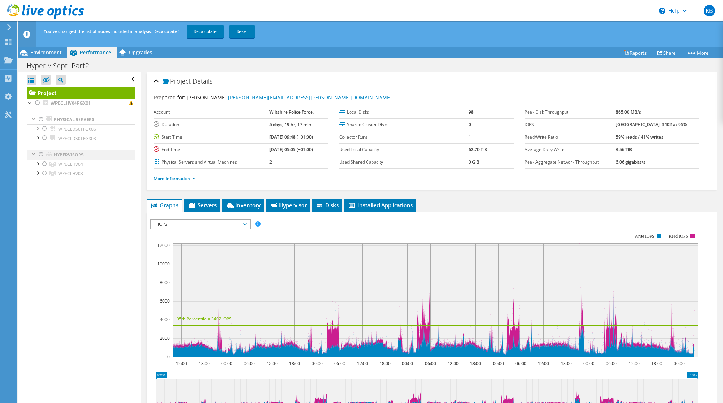
click at [41, 154] on div at bounding box center [41, 154] width 7 height 9
click at [209, 30] on link "Recalculate" at bounding box center [205, 31] width 37 height 13
click at [36, 174] on div at bounding box center [37, 172] width 7 height 7
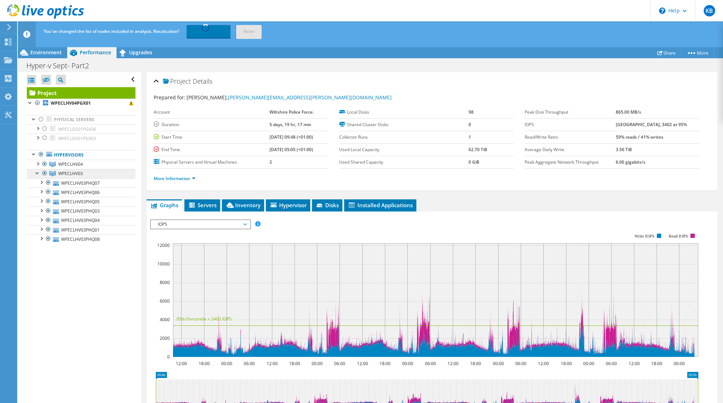
click at [75, 173] on span "WPECLHV03" at bounding box center [70, 173] width 25 height 6
click at [205, 206] on span "Servers" at bounding box center [202, 205] width 29 height 7
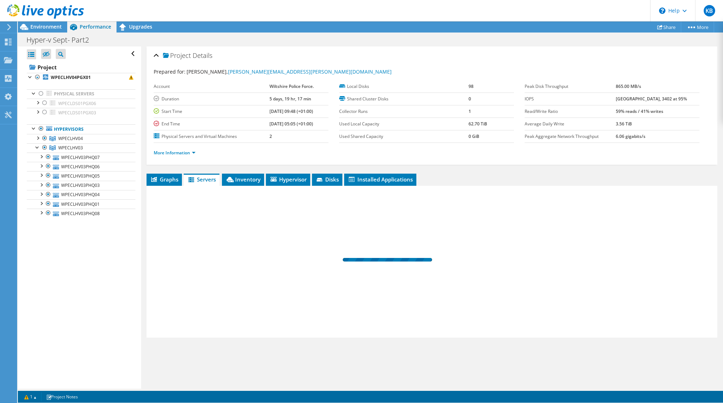
click at [291, 206] on div "Graphs Servers Inventory Hypervisor Disks Cluster Disks Installed Applications …" at bounding box center [432, 263] width 571 height 179
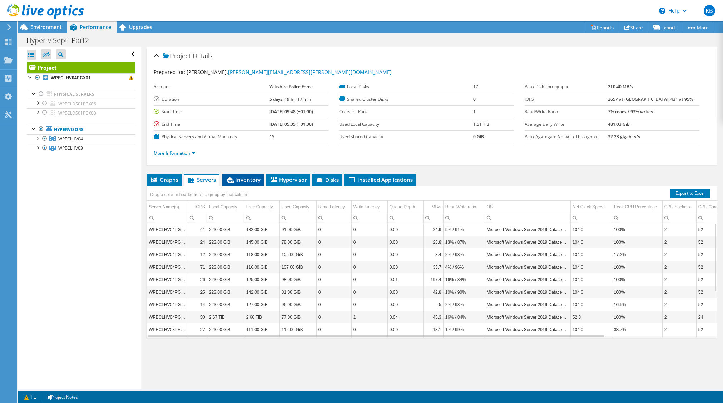
click at [250, 177] on span "Inventory" at bounding box center [242, 179] width 35 height 7
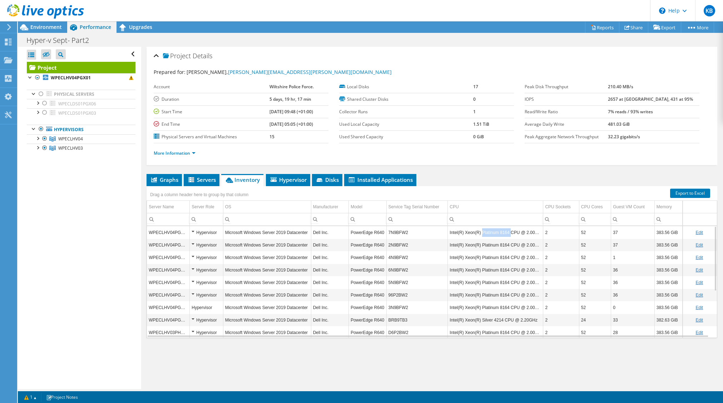
drag, startPoint x: 479, startPoint y: 232, endPoint x: 507, endPoint y: 234, distance: 28.0
click at [507, 234] on td "Intel(R) Xeon(R) Platinum 8164 CPU @ 2.00GHz" at bounding box center [495, 232] width 95 height 13
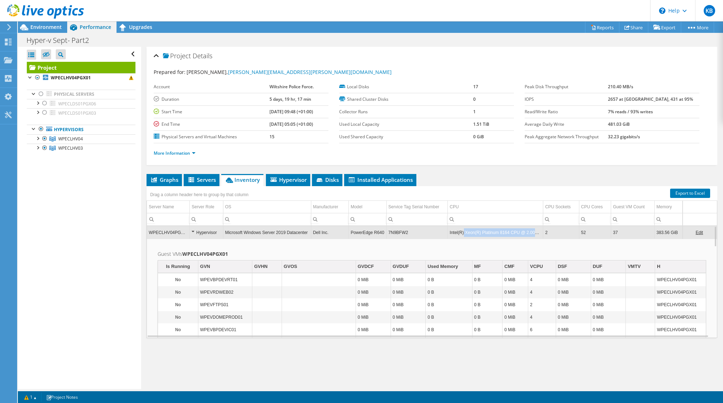
drag, startPoint x: 462, startPoint y: 233, endPoint x: 537, endPoint y: 233, distance: 75.0
click at [537, 233] on td "Intel(R) Xeon(R) Platinum 8164 CPU @ 2.00GHz" at bounding box center [495, 232] width 95 height 13
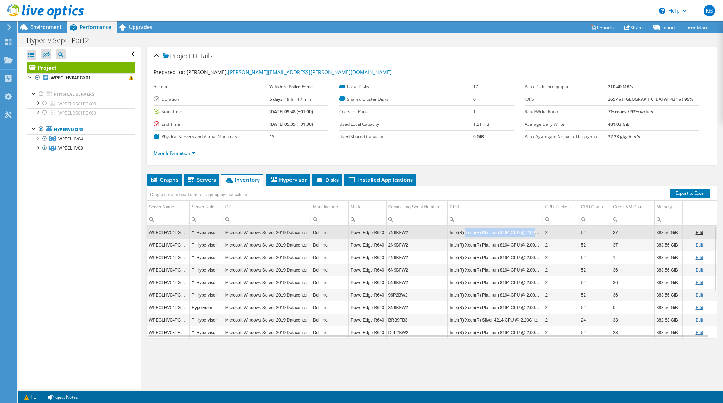
drag, startPoint x: 463, startPoint y: 233, endPoint x: 537, endPoint y: 233, distance: 73.6
click at [537, 233] on td "Intel(R) Xeon(R) Platinum 8164 CPU @ 2.00GHz" at bounding box center [495, 232] width 95 height 13
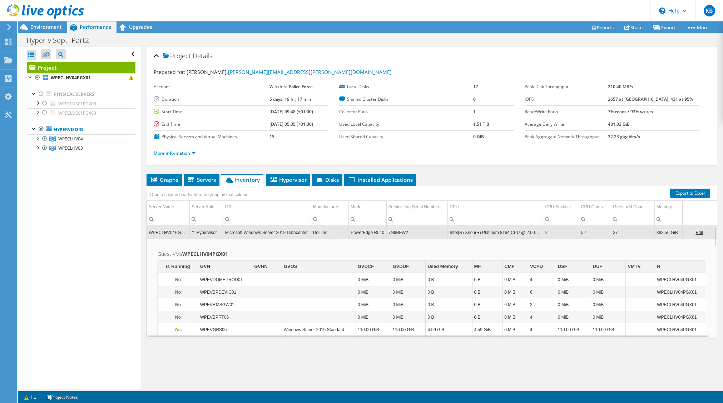
drag, startPoint x: 524, startPoint y: 234, endPoint x: 487, endPoint y: 233, distance: 36.8
click at [487, 233] on td "Intel(R) Xeon(R) Platinum 8164 CPU @ 2.00GHz" at bounding box center [495, 232] width 95 height 13
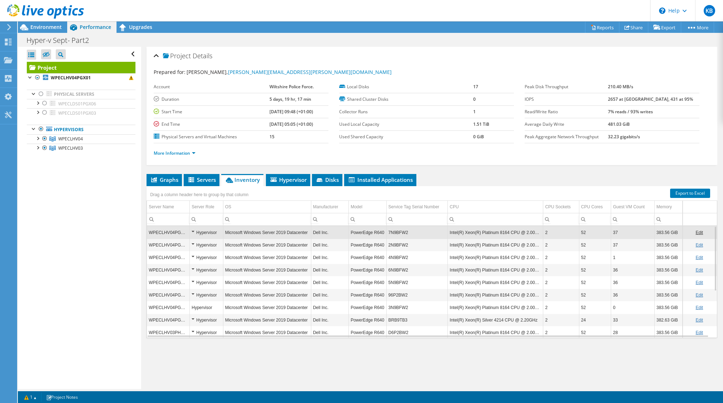
scroll to position [79, 0]
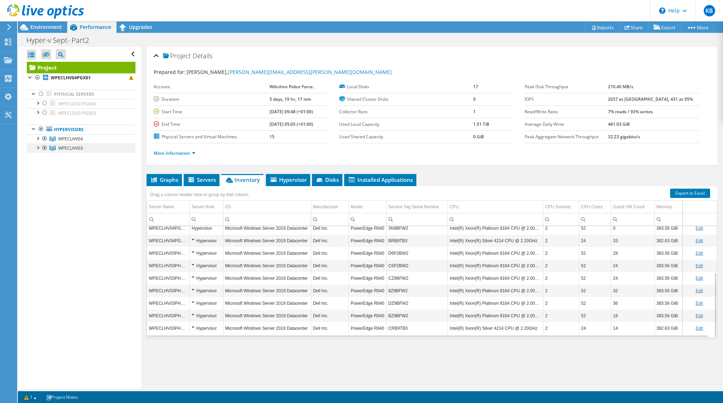
click at [43, 149] on div at bounding box center [44, 148] width 7 height 9
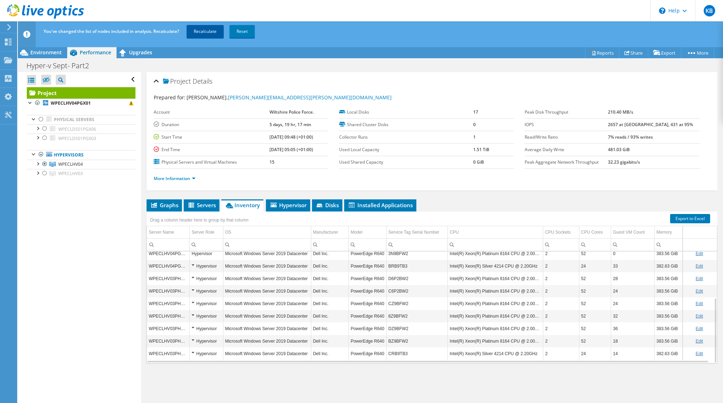
click at [200, 33] on link "Recalculate" at bounding box center [205, 31] width 37 height 13
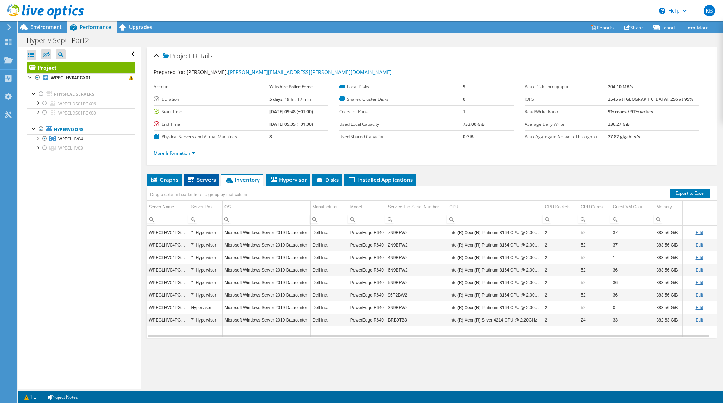
click at [209, 178] on span "Servers" at bounding box center [201, 179] width 29 height 7
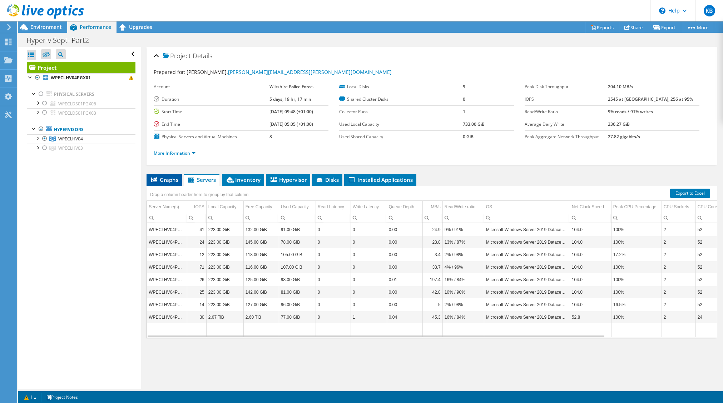
click at [166, 184] on li "Graphs" at bounding box center [164, 180] width 35 height 12
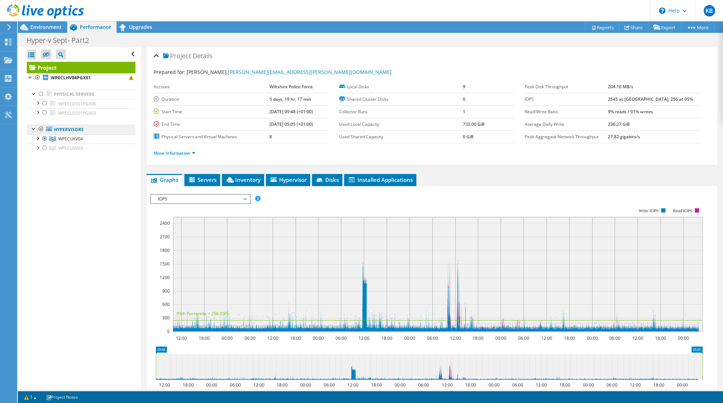
click at [98, 130] on link "Hypervisors" at bounding box center [81, 129] width 109 height 9
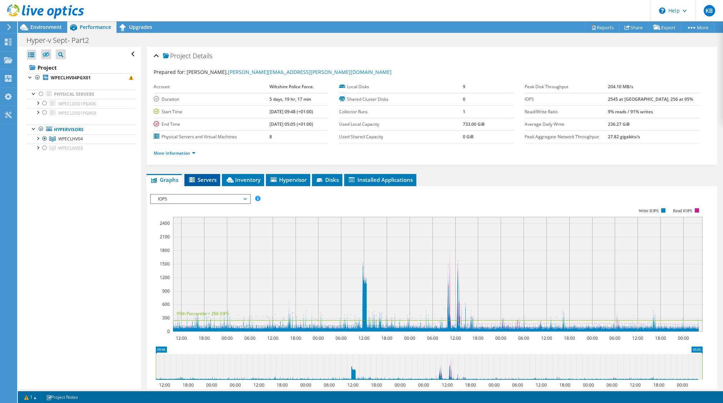
click at [210, 177] on span "Servers" at bounding box center [202, 179] width 29 height 7
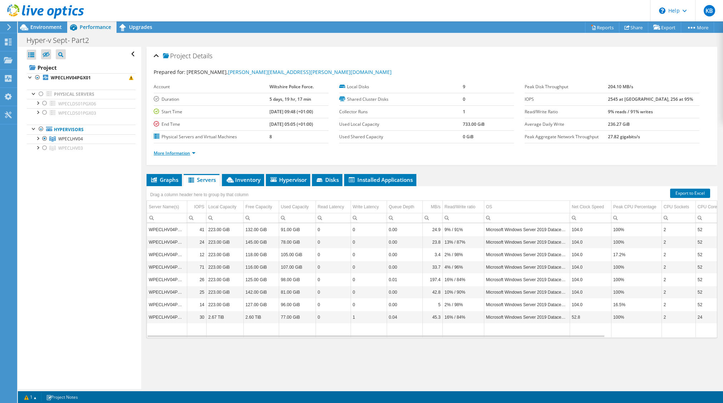
click at [187, 153] on link "More Information" at bounding box center [175, 153] width 42 height 6
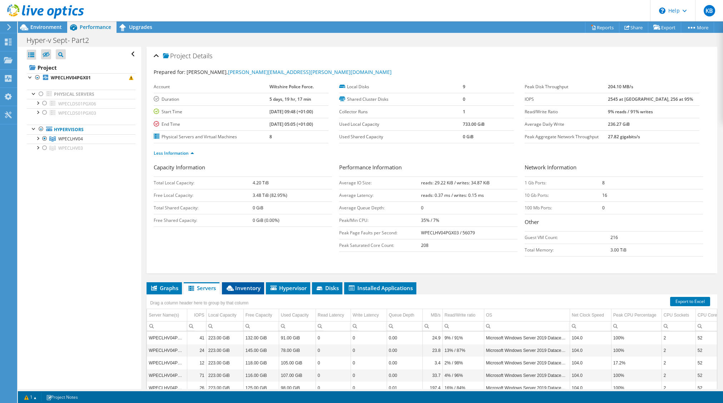
click at [246, 291] on span "Inventory" at bounding box center [242, 287] width 35 height 7
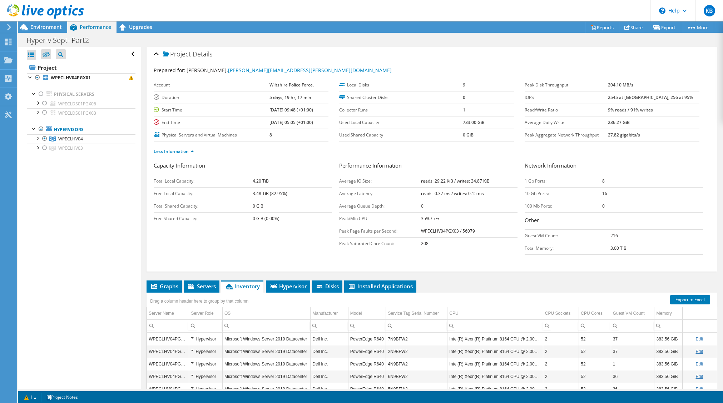
scroll to position [0, 0]
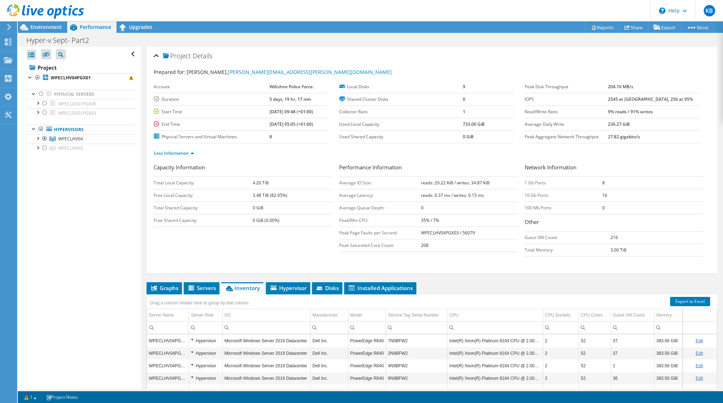
drag, startPoint x: 433, startPoint y: 244, endPoint x: 416, endPoint y: 245, distance: 16.8
click at [416, 245] on tr "Peak Saturated Core Count: 208" at bounding box center [428, 245] width 178 height 13
drag, startPoint x: 416, startPoint y: 245, endPoint x: 440, endPoint y: 264, distance: 30.8
click at [440, 264] on div "Capacity Information Total Local Capacity: 4.20 TiB Free Local Capacity: 3.48 T…" at bounding box center [432, 217] width 556 height 108
click at [45, 138] on div at bounding box center [44, 138] width 7 height 9
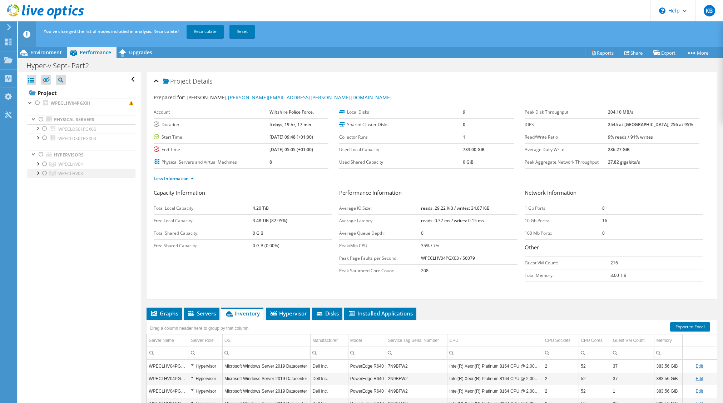
click at [46, 173] on div at bounding box center [44, 173] width 7 height 9
click at [204, 32] on link "Recalculate" at bounding box center [205, 31] width 37 height 13
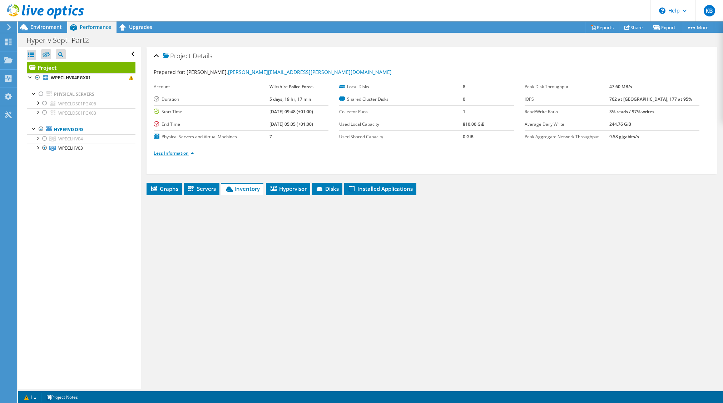
click at [176, 152] on link "Less Information" at bounding box center [174, 153] width 40 height 6
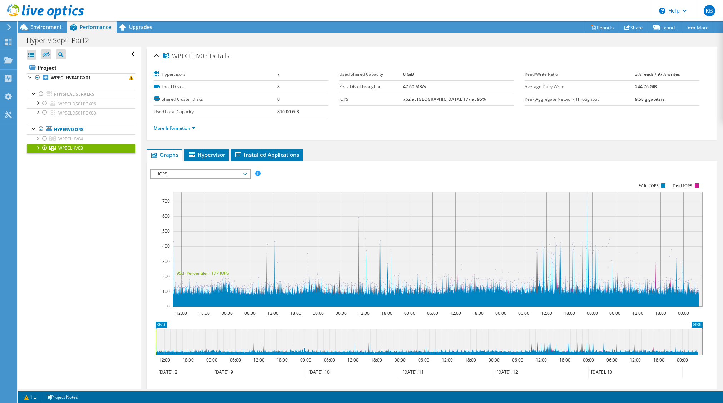
click at [43, 147] on div at bounding box center [44, 148] width 7 height 9
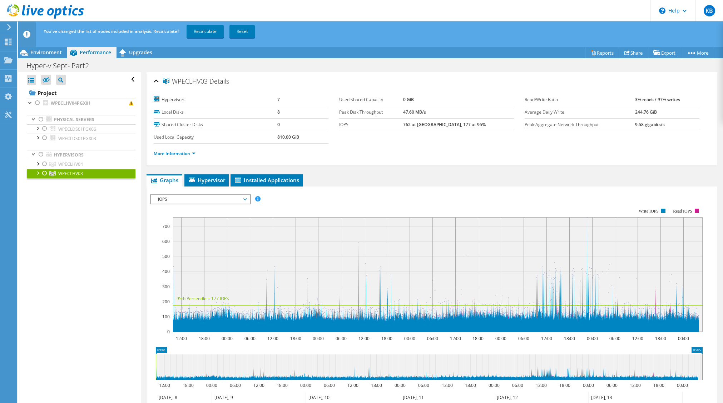
drag, startPoint x: 44, startPoint y: 173, endPoint x: 49, endPoint y: 174, distance: 4.5
click at [45, 173] on div at bounding box center [44, 173] width 7 height 9
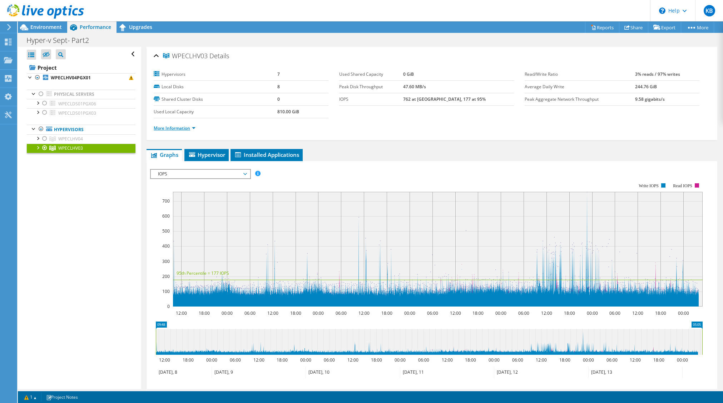
click at [164, 128] on link "More Information" at bounding box center [175, 128] width 42 height 6
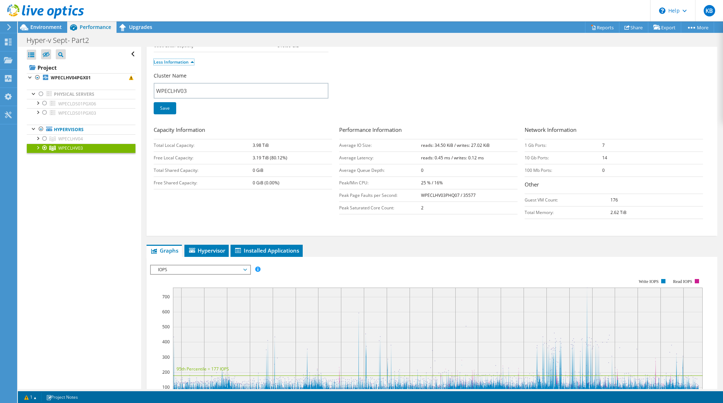
scroll to position [71, 0]
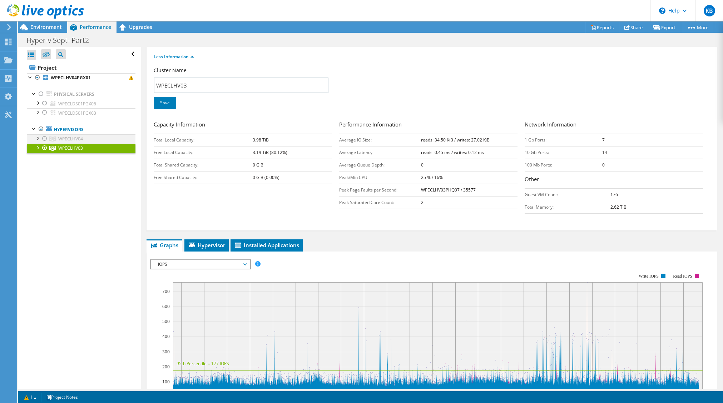
click at [45, 139] on div at bounding box center [44, 138] width 7 height 9
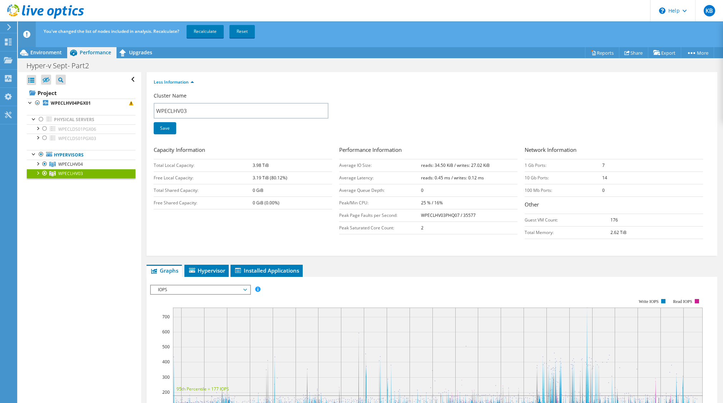
click at [45, 173] on div at bounding box center [44, 173] width 7 height 9
click at [208, 33] on link "Recalculate" at bounding box center [205, 31] width 37 height 13
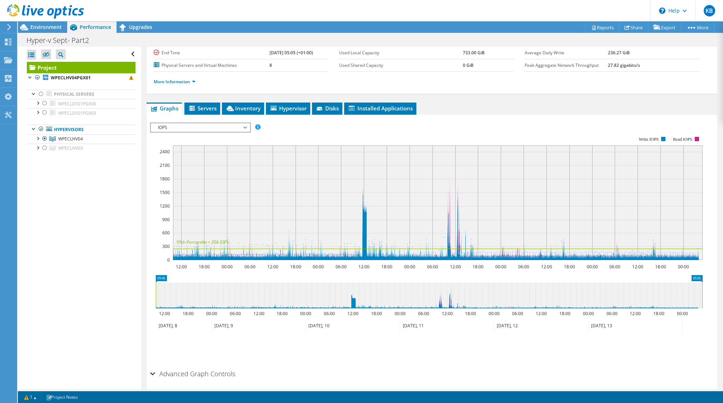
click at [168, 105] on span "Graphs" at bounding box center [164, 108] width 28 height 7
click at [184, 85] on link "More Information" at bounding box center [175, 82] width 42 height 6
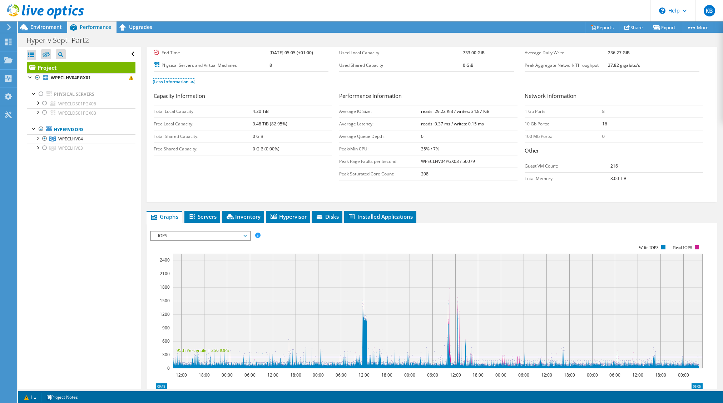
scroll to position [107, 0]
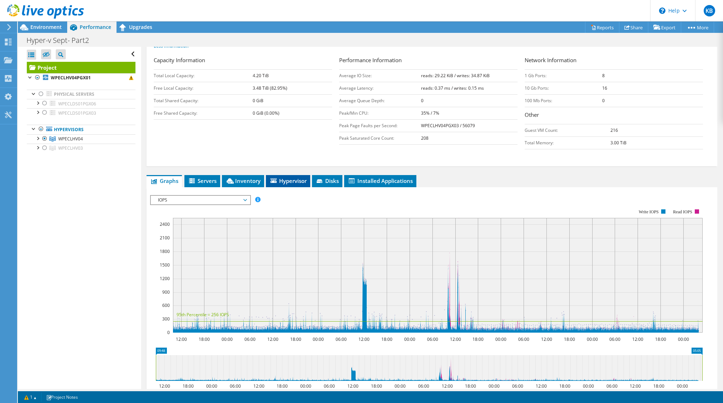
click at [294, 181] on span "Hypervisor" at bounding box center [287, 180] width 37 height 7
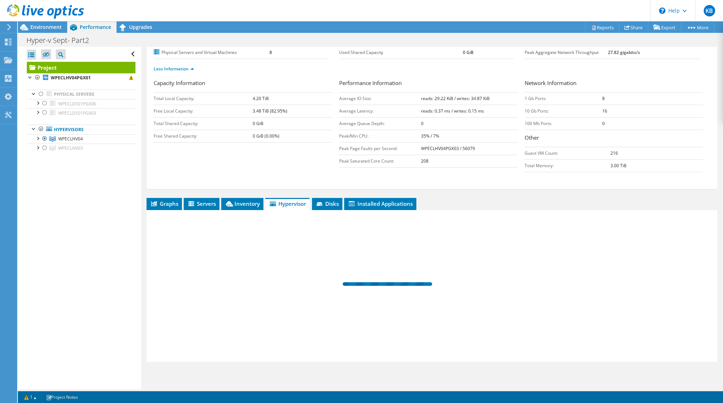
scroll to position [84, 0]
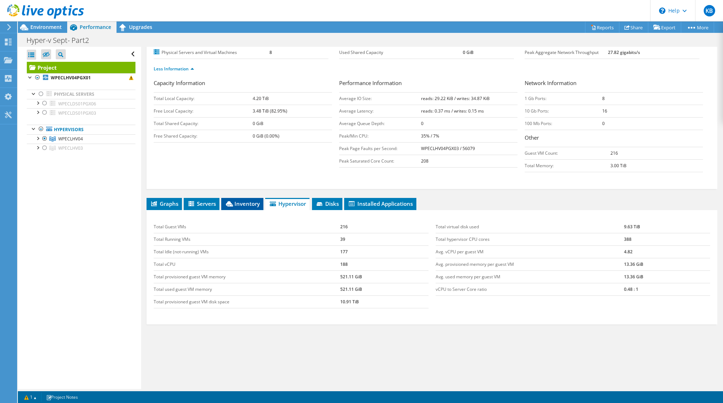
click at [246, 203] on span "Inventory" at bounding box center [242, 203] width 35 height 7
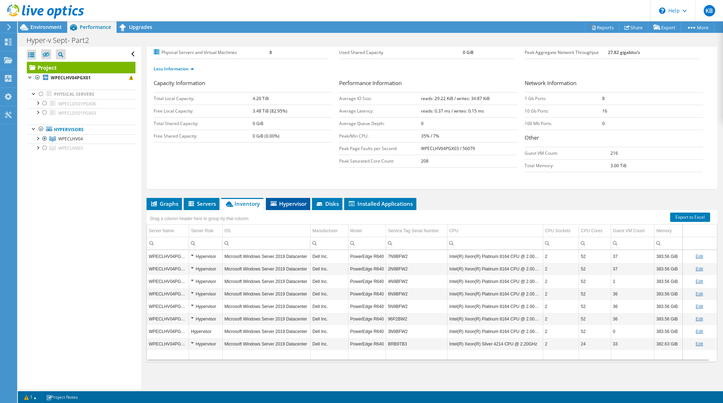
click at [286, 204] on span "Hypervisor" at bounding box center [287, 203] width 37 height 7
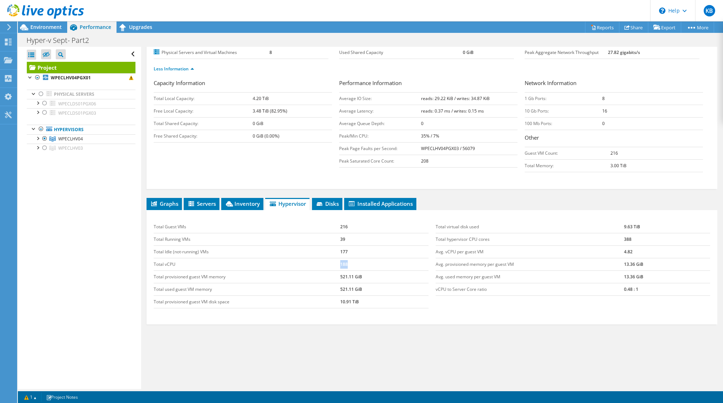
drag, startPoint x: 346, startPoint y: 266, endPoint x: 336, endPoint y: 266, distance: 10.0
click at [336, 266] on tr "Total vCPU 188" at bounding box center [291, 264] width 274 height 13
drag, startPoint x: 336, startPoint y: 266, endPoint x: 310, endPoint y: 267, distance: 26.1
click at [310, 267] on td "Total vCPU" at bounding box center [247, 264] width 187 height 13
click at [311, 262] on td "Total vCPU" at bounding box center [247, 264] width 187 height 13
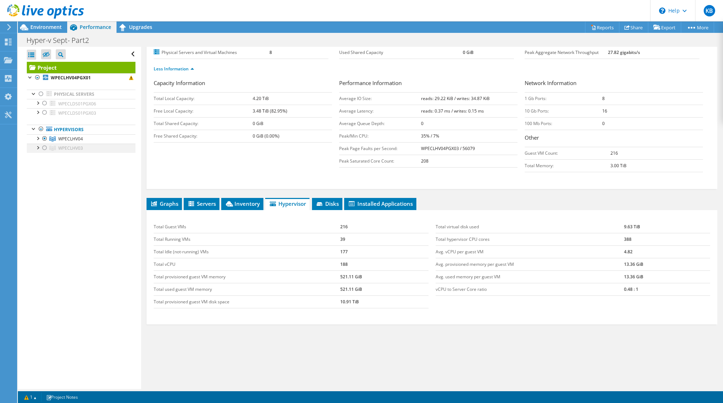
click at [43, 148] on div at bounding box center [44, 148] width 7 height 9
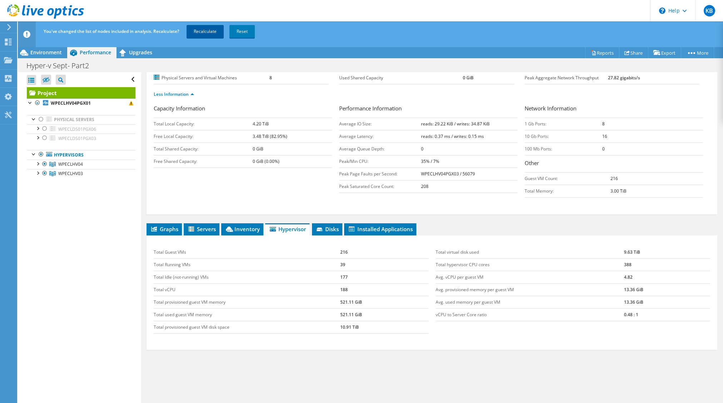
click at [191, 32] on link "Recalculate" at bounding box center [205, 31] width 37 height 13
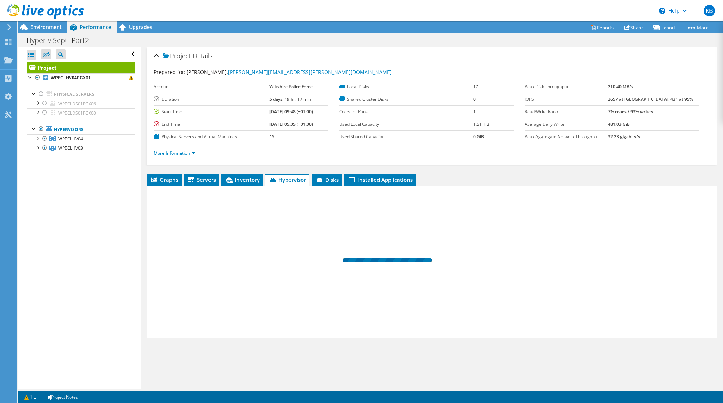
scroll to position [0, 0]
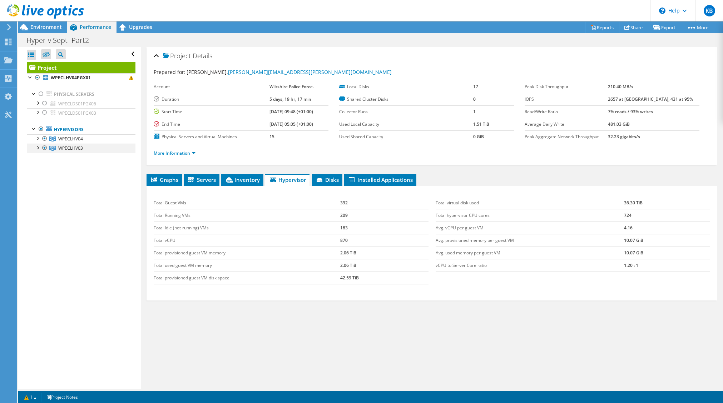
click at [44, 148] on div at bounding box center [44, 148] width 7 height 9
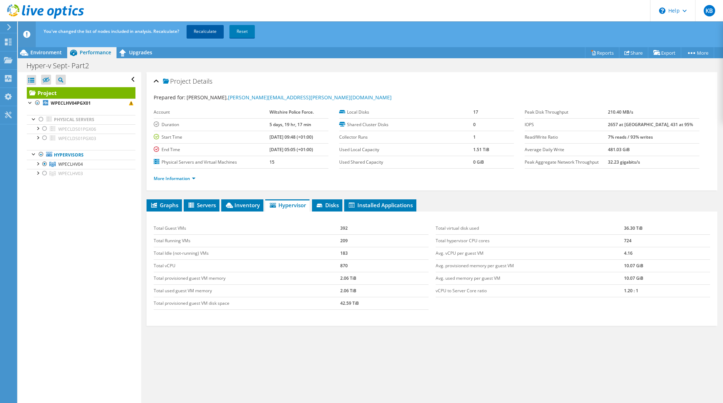
click at [202, 29] on link "Recalculate" at bounding box center [205, 31] width 37 height 13
click at [38, 165] on div at bounding box center [37, 163] width 7 height 7
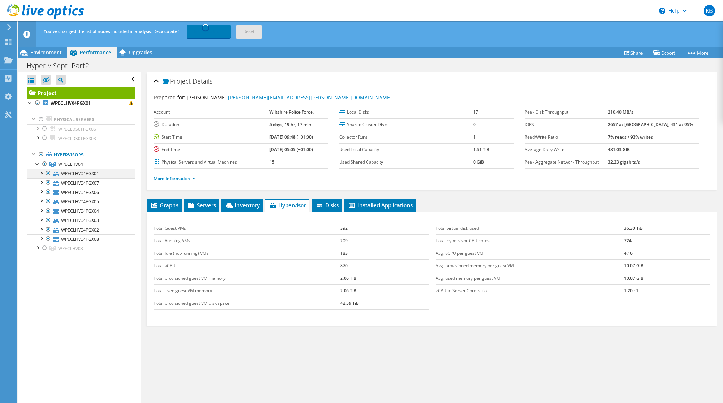
click at [41, 174] on div at bounding box center [41, 172] width 7 height 7
click at [41, 172] on div at bounding box center [41, 172] width 7 height 7
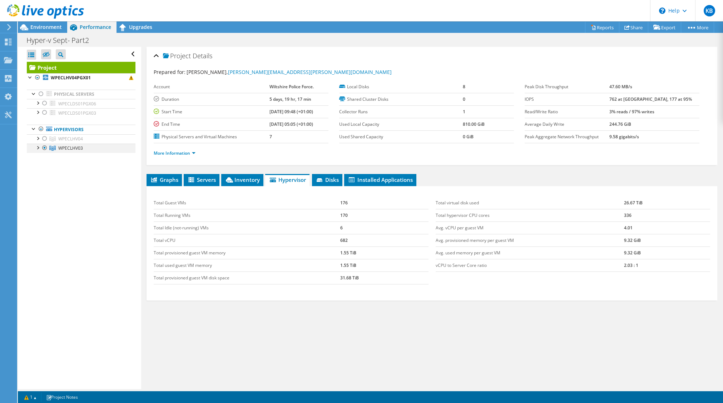
click at [35, 148] on div at bounding box center [37, 147] width 7 height 7
click at [38, 149] on div at bounding box center [37, 147] width 7 height 7
click at [37, 148] on div at bounding box center [37, 147] width 7 height 7
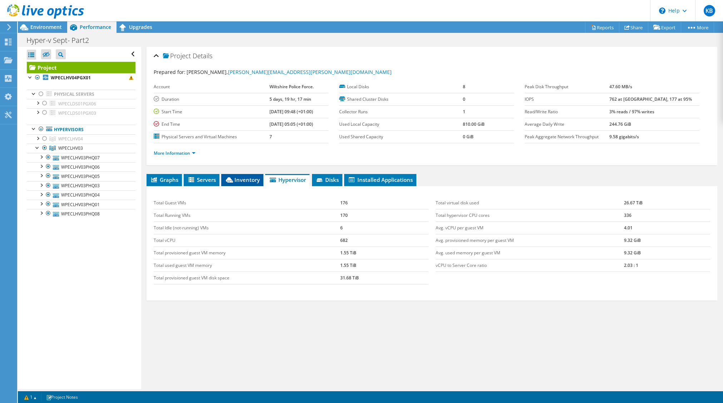
click at [243, 180] on span "Inventory" at bounding box center [242, 179] width 35 height 7
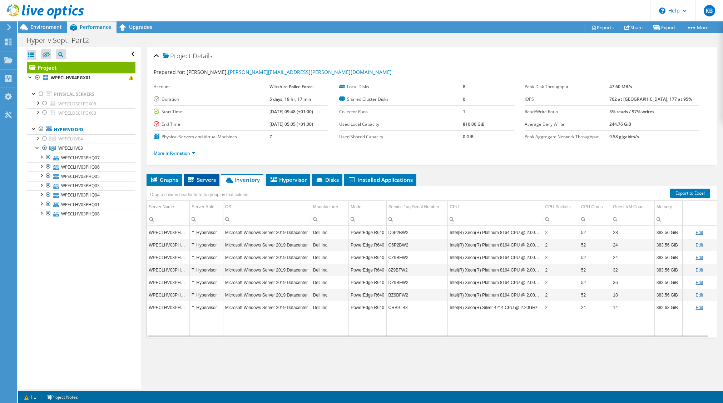
click at [198, 179] on span "Servers" at bounding box center [201, 179] width 29 height 7
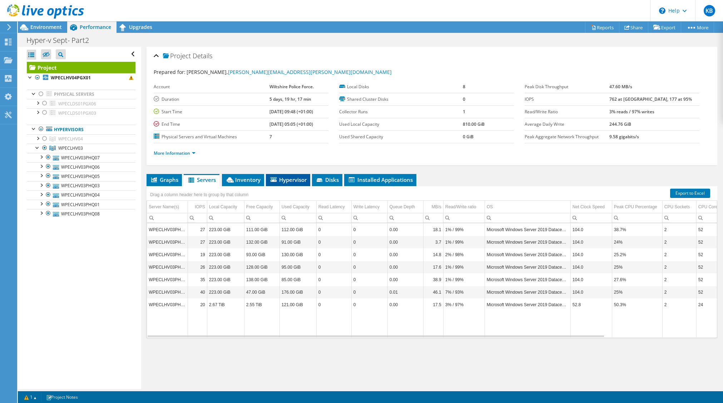
click at [300, 180] on span "Hypervisor" at bounding box center [287, 179] width 37 height 7
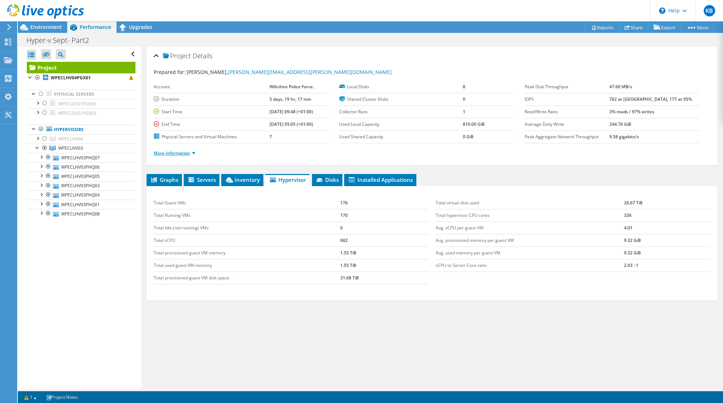
click at [177, 153] on link "More Information" at bounding box center [175, 153] width 42 height 6
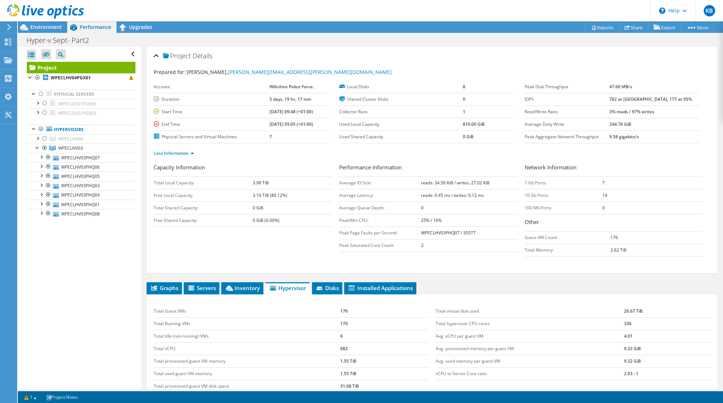
drag, startPoint x: 397, startPoint y: 245, endPoint x: 424, endPoint y: 245, distance: 27.2
click at [397, 245] on td "Peak Saturated Core Count:" at bounding box center [380, 245] width 82 height 13
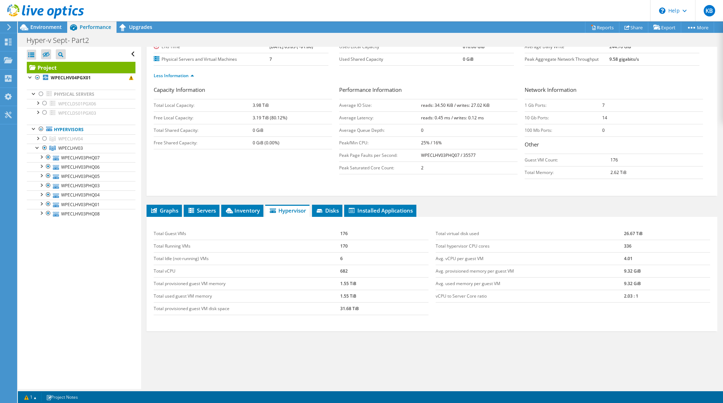
scroll to position [84, 0]
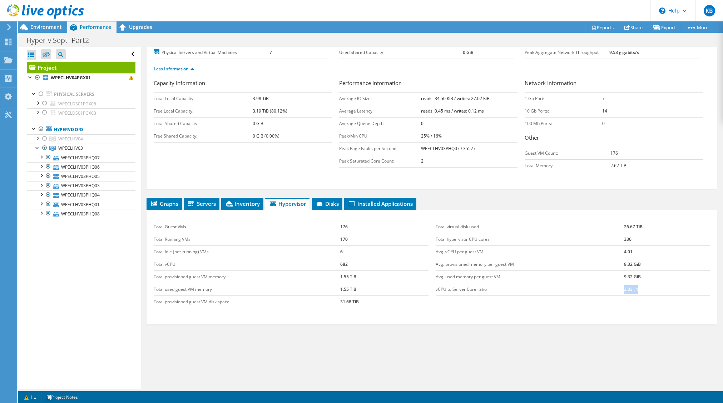
drag, startPoint x: 633, startPoint y: 291, endPoint x: 619, endPoint y: 293, distance: 13.7
click at [624, 293] on td "2.03 : 1" at bounding box center [667, 289] width 86 height 13
drag, startPoint x: 651, startPoint y: 252, endPoint x: 664, endPoint y: 262, distance: 16.5
click at [664, 262] on td "9.32 GiB" at bounding box center [667, 264] width 86 height 13
drag, startPoint x: 628, startPoint y: 239, endPoint x: 618, endPoint y: 240, distance: 9.4
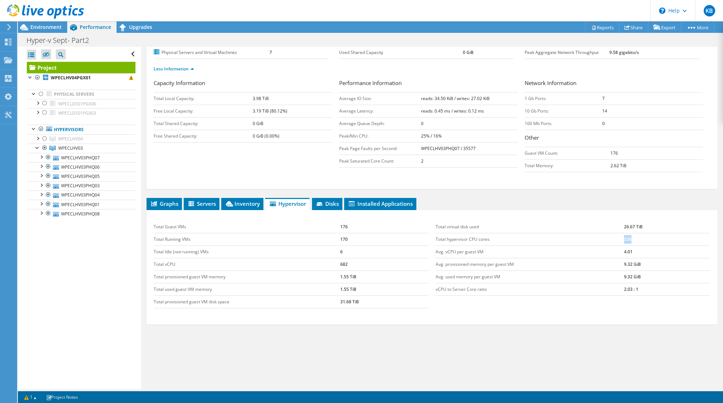
click at [618, 240] on tr "Total hypervisor CPU cores 336" at bounding box center [573, 239] width 274 height 13
drag, startPoint x: 618, startPoint y: 240, endPoint x: 634, endPoint y: 241, distance: 15.7
click at [634, 241] on td "336" at bounding box center [667, 239] width 86 height 13
click at [624, 239] on td "336" at bounding box center [667, 239] width 86 height 13
click at [167, 204] on span "Graphs" at bounding box center [164, 203] width 28 height 7
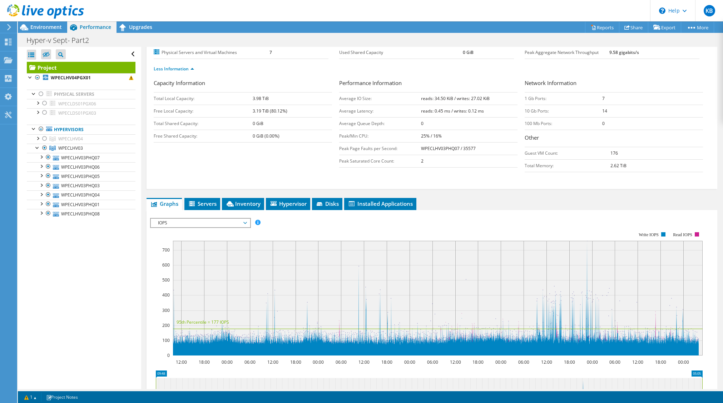
click at [197, 230] on rect at bounding box center [426, 293] width 552 height 143
click at [198, 223] on span "IOPS" at bounding box center [200, 223] width 92 height 9
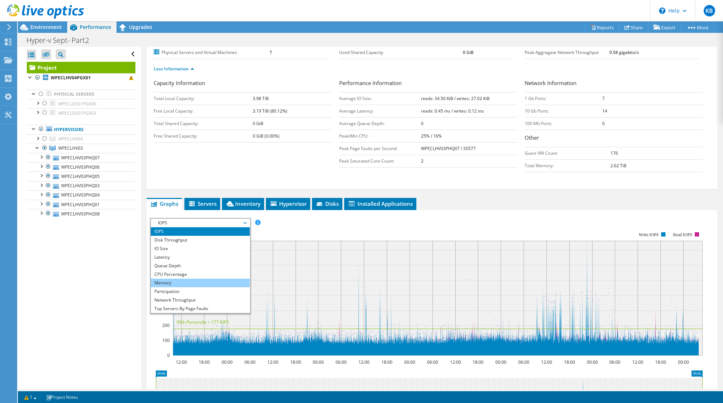
click at [181, 284] on li "Memory" at bounding box center [200, 283] width 99 height 9
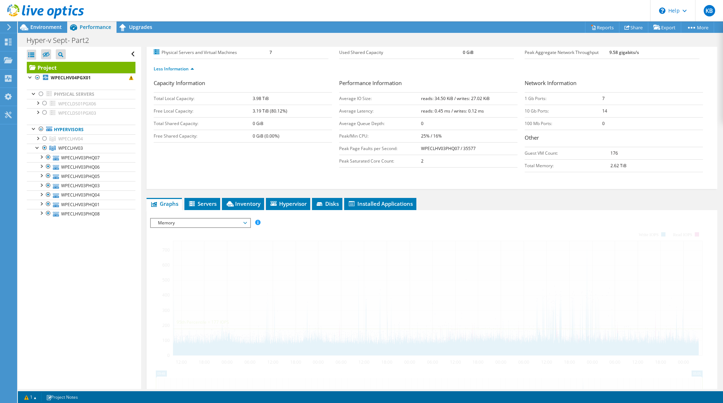
drag, startPoint x: 177, startPoint y: 233, endPoint x: 187, endPoint y: 272, distance: 39.8
click at [147, 253] on div "Project Details Prepared for: [PERSON_NAME], [PERSON_NAME][EMAIL_ADDRESS][PERSO…" at bounding box center [431, 236] width 581 height 549
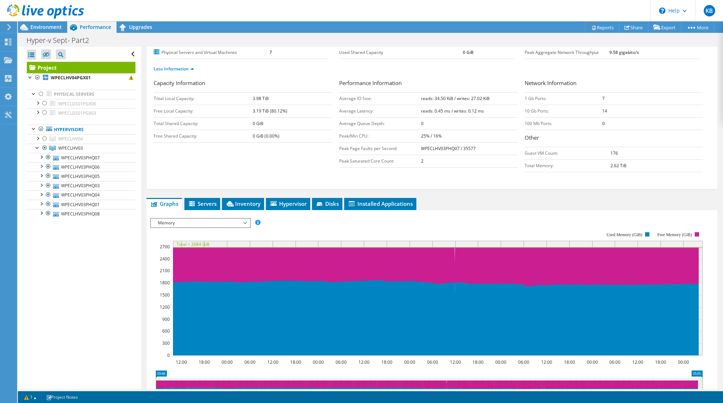
scroll to position [192, 0]
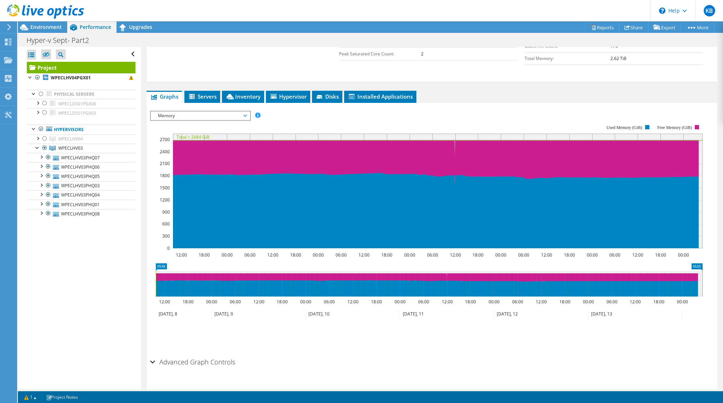
click at [205, 116] on span "Memory" at bounding box center [200, 115] width 92 height 9
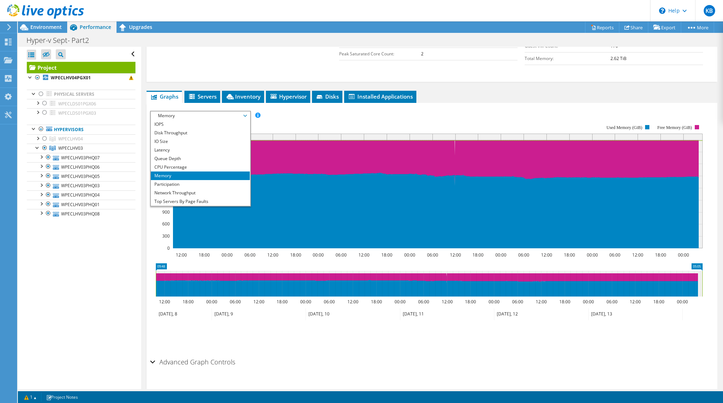
click at [293, 127] on rect at bounding box center [426, 186] width 552 height 143
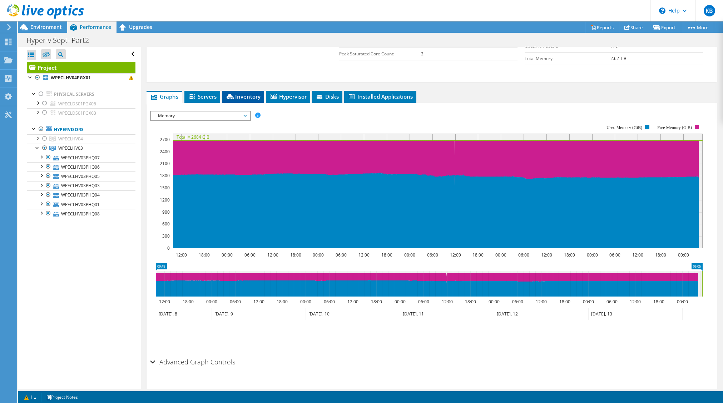
click at [244, 98] on span "Inventory" at bounding box center [242, 96] width 35 height 7
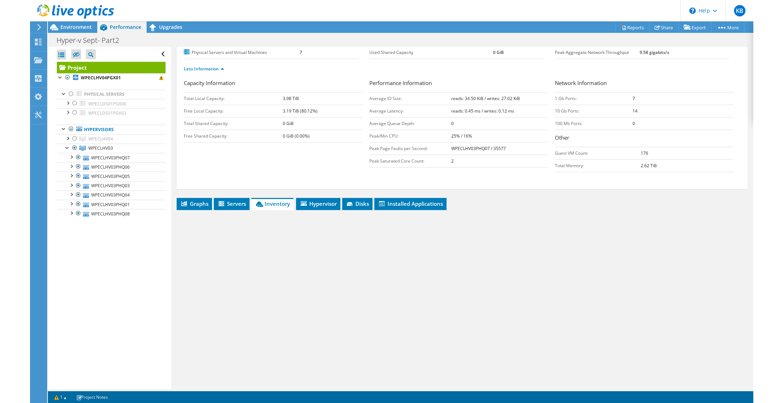
scroll to position [84, 0]
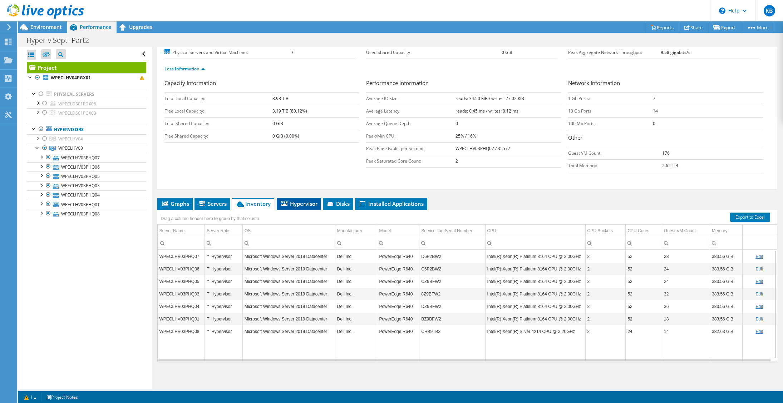
click at [287, 205] on span "Hypervisor" at bounding box center [298, 203] width 37 height 7
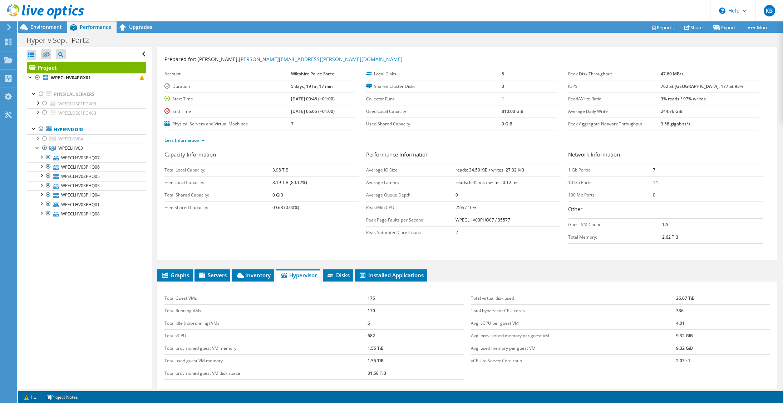
scroll to position [0, 0]
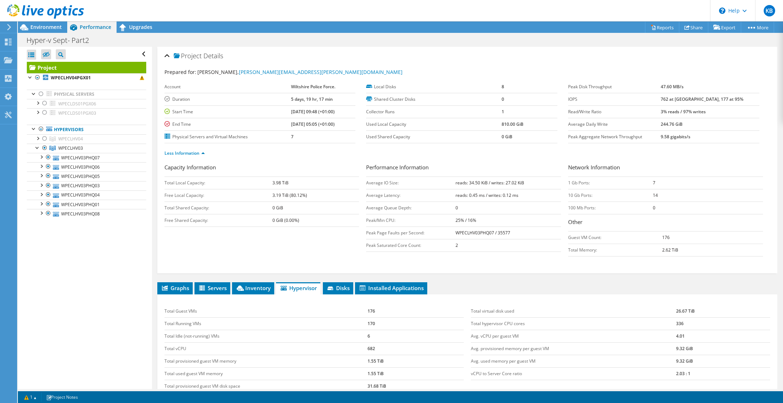
click at [689, 59] on div "Project Details" at bounding box center [467, 56] width 606 height 15
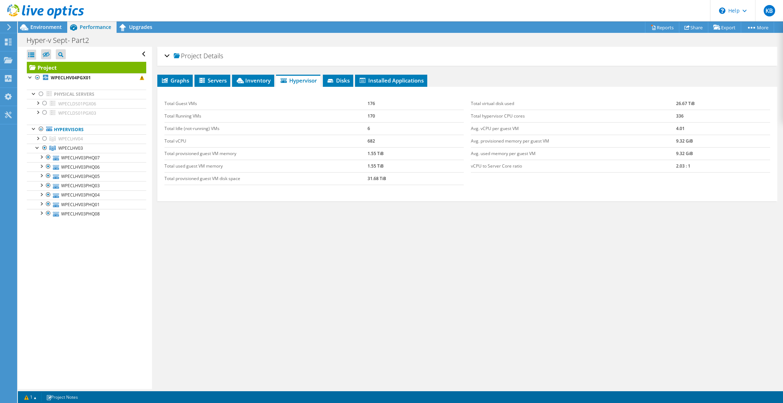
click at [689, 56] on div "Project Details" at bounding box center [467, 56] width 606 height 15
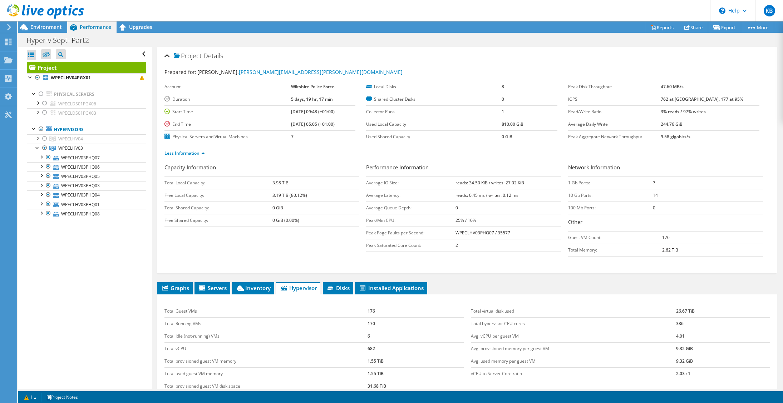
click at [69, 275] on div "Open All Close All Hide Excluded Nodes Project Tree Filter" at bounding box center [85, 218] width 134 height 342
